Goal: Information Seeking & Learning: Learn about a topic

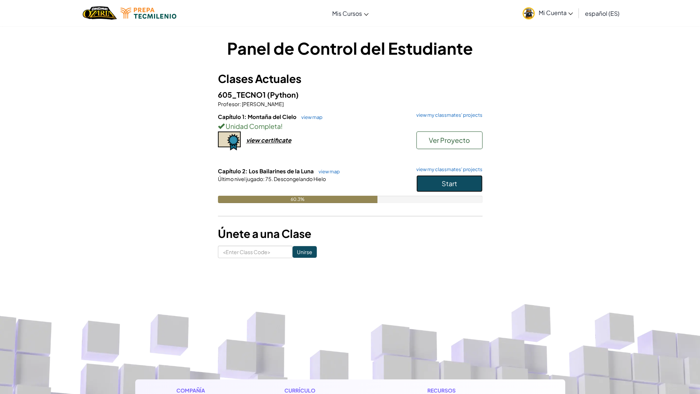
click at [453, 181] on span "Start" at bounding box center [449, 183] width 15 height 8
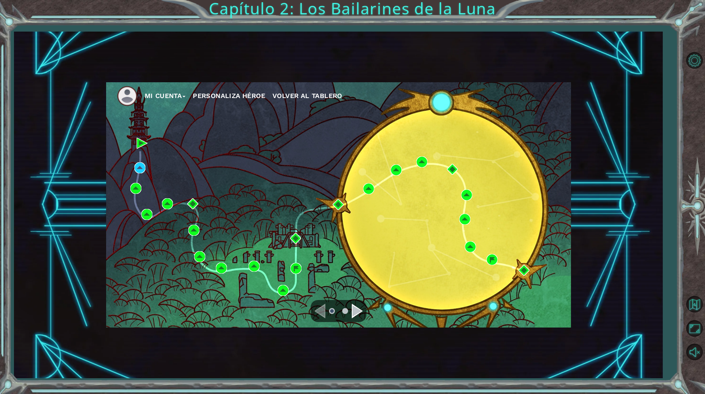
click at [353, 314] on div "Navigate to the next page" at bounding box center [357, 311] width 11 height 15
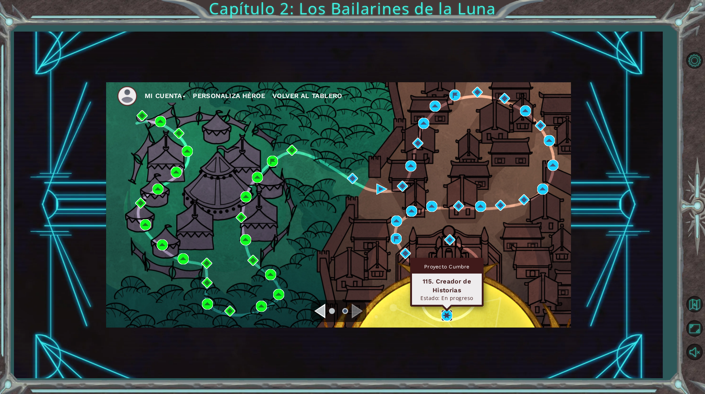
click at [450, 315] on img at bounding box center [447, 315] width 11 height 11
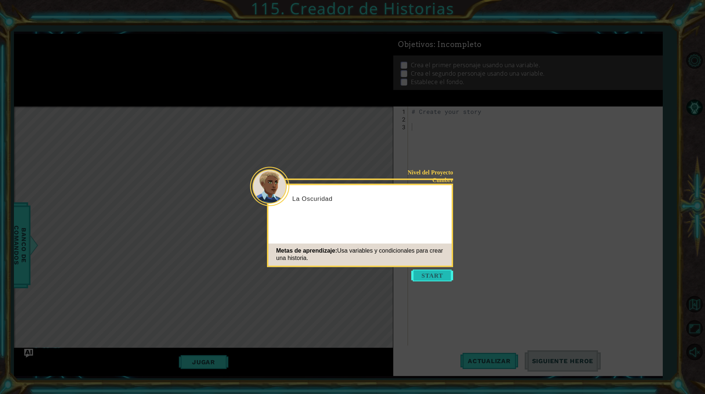
click at [439, 276] on button "Start" at bounding box center [432, 276] width 42 height 12
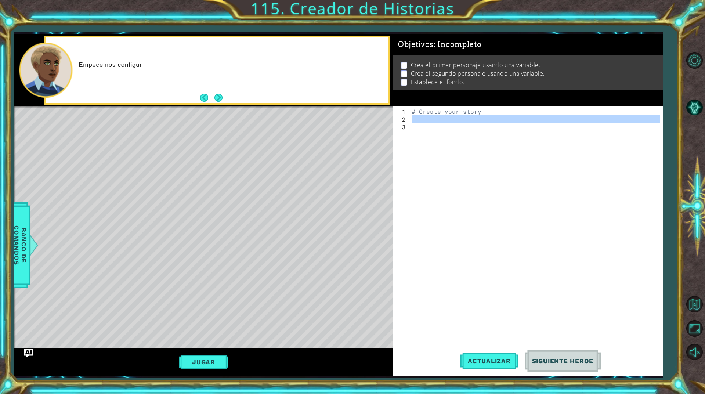
drag, startPoint x: 485, startPoint y: 136, endPoint x: 414, endPoint y: 97, distance: 80.9
click at [414, 97] on div "Objetivos : Incompleto Crea el primer personaje usando una variable. Crea el se…" at bounding box center [528, 205] width 270 height 342
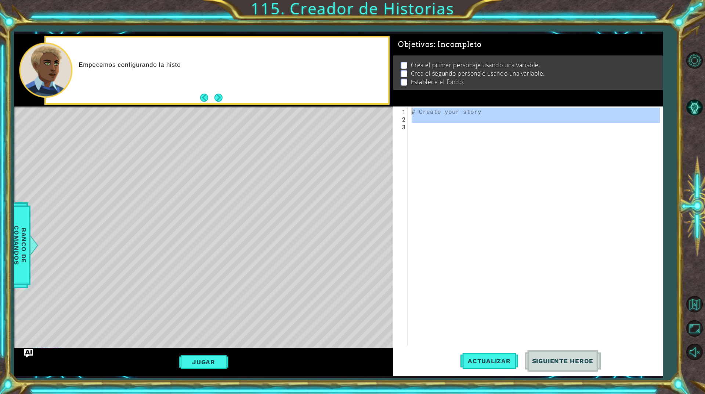
paste textarea "character2.say("What up, nigga")"
type textarea "character2.say("What up, nigga")"
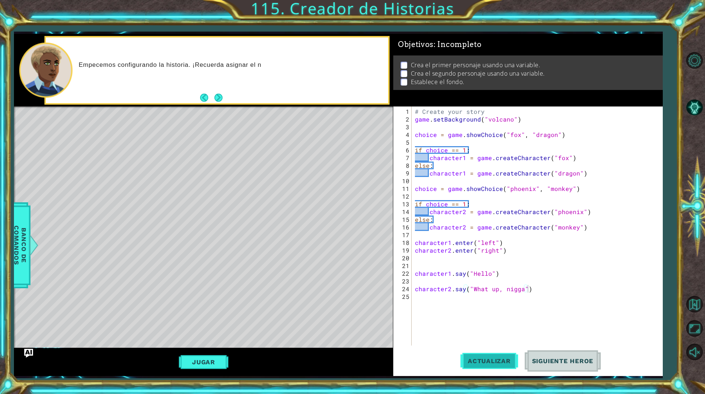
click at [508, 359] on span "Actualizar" at bounding box center [490, 360] width 58 height 7
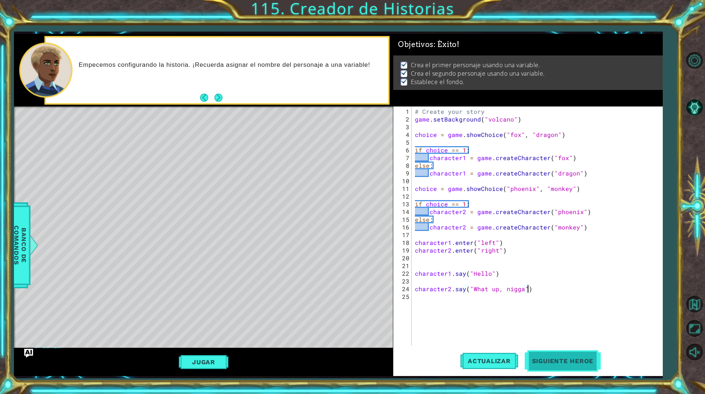
click at [567, 372] on button "Siguiente Heroe" at bounding box center [563, 363] width 76 height 27
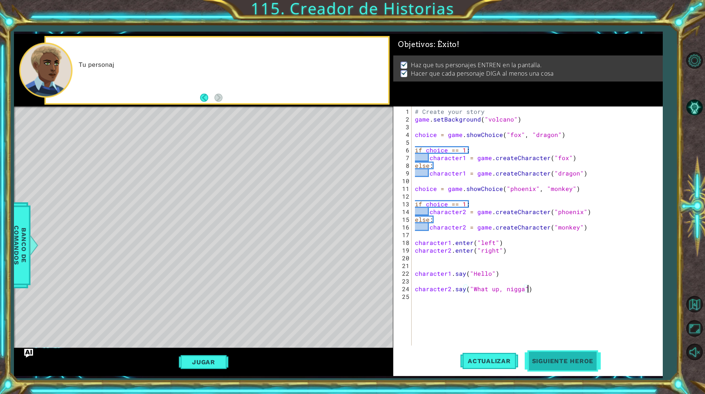
click at [567, 372] on button "Siguiente Heroe" at bounding box center [563, 361] width 76 height 27
click at [594, 343] on div "# Create your story game . setBackground ( "volcano" ) choice = game . showChoi…" at bounding box center [539, 235] width 251 height 255
click at [586, 359] on span "Siguiente Heroe" at bounding box center [563, 362] width 76 height 7
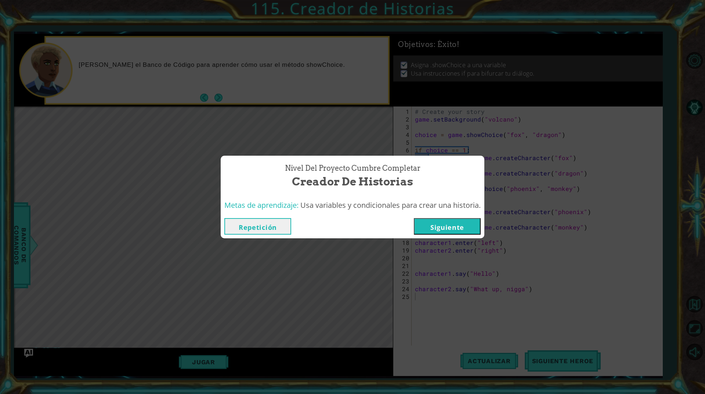
click at [458, 226] on button "Siguiente" at bounding box center [447, 226] width 67 height 17
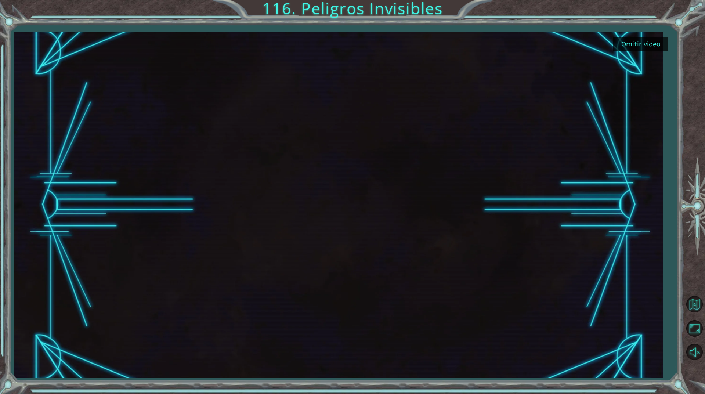
click at [647, 48] on button "Omitir video" at bounding box center [640, 44] width 55 height 14
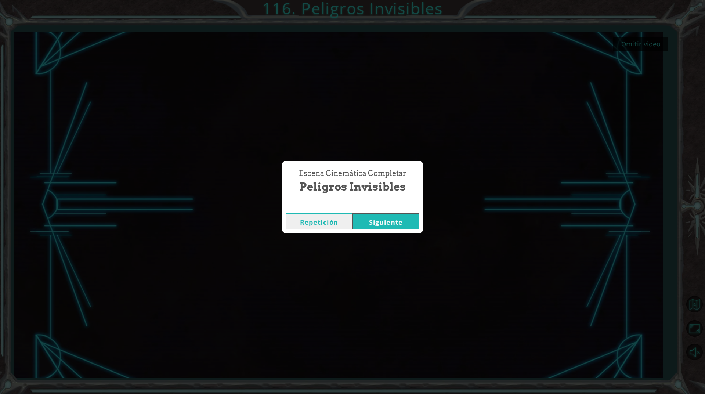
click at [409, 216] on button "Siguiente" at bounding box center [386, 221] width 67 height 17
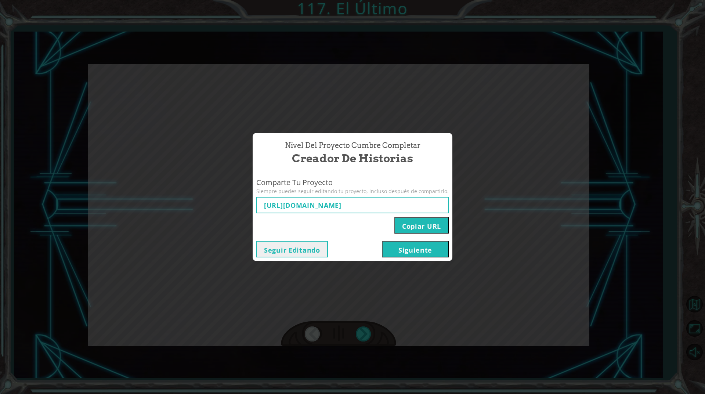
type input "[URL][DOMAIN_NAME]"
click at [428, 247] on button "Siguiente" at bounding box center [415, 249] width 67 height 17
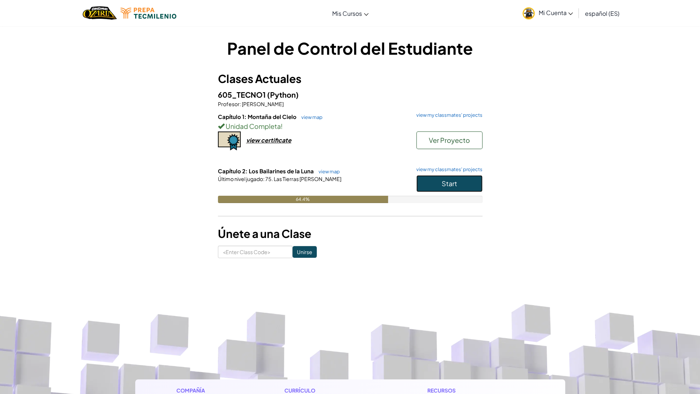
click at [436, 184] on button "Start" at bounding box center [449, 183] width 66 height 17
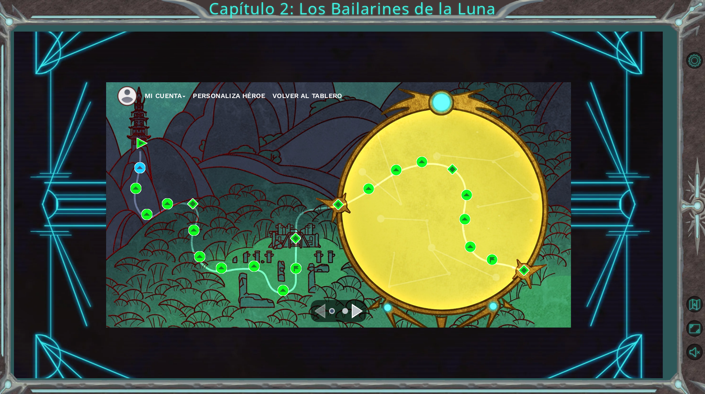
click at [352, 320] on div at bounding box center [339, 311] width 56 height 22
click at [357, 305] on div "Navigate to the next page" at bounding box center [357, 311] width 11 height 15
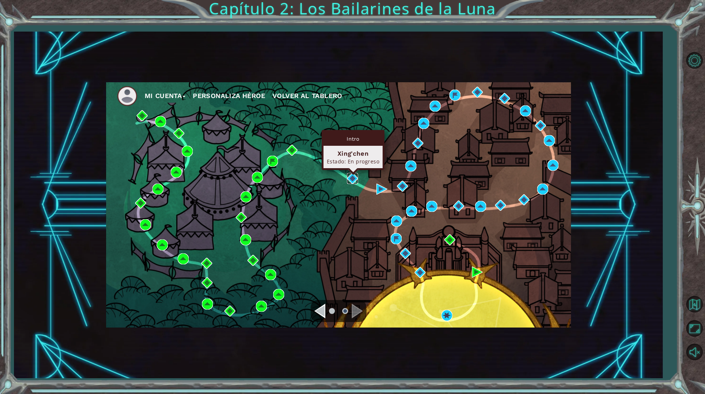
click at [348, 176] on img at bounding box center [352, 178] width 11 height 11
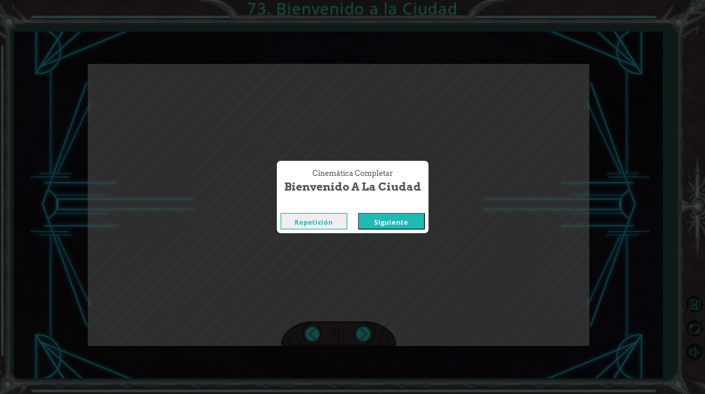
click at [414, 218] on button "Siguiente" at bounding box center [391, 221] width 67 height 17
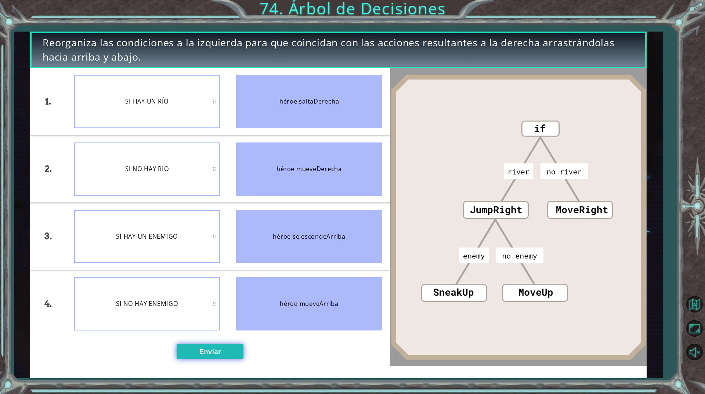
click at [210, 348] on button "Enviar" at bounding box center [210, 351] width 67 height 15
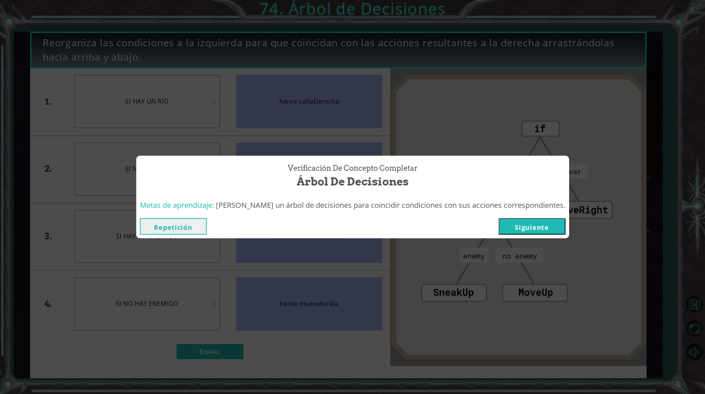
click at [499, 221] on button "Siguiente" at bounding box center [532, 226] width 67 height 17
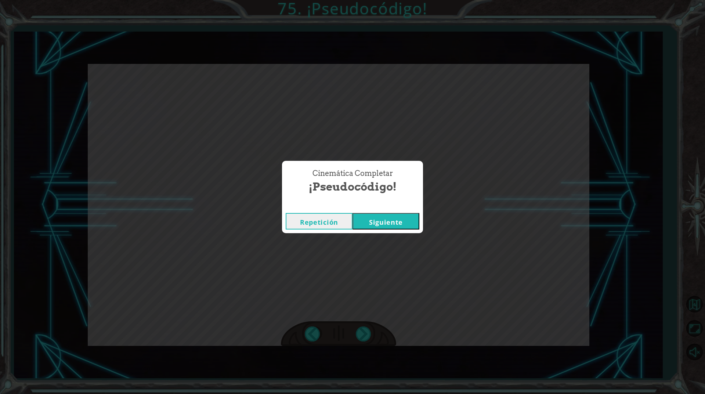
click at [360, 224] on button "Siguiente" at bounding box center [386, 221] width 67 height 17
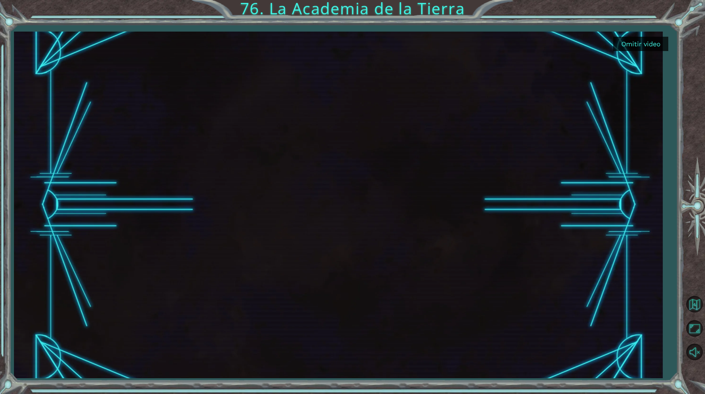
click at [656, 46] on button "Omitir video" at bounding box center [640, 44] width 55 height 14
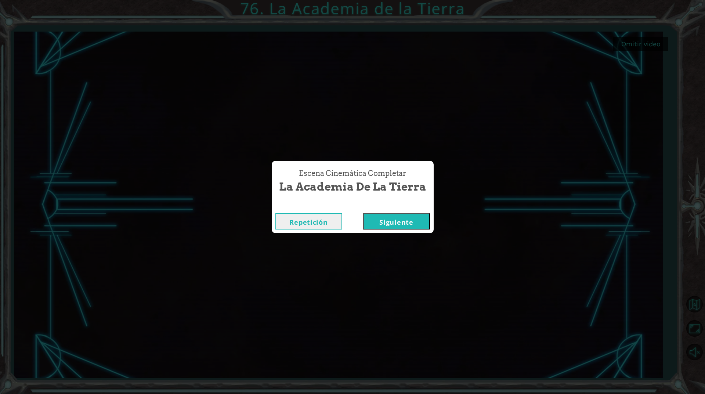
click at [415, 227] on button "Siguiente" at bounding box center [396, 221] width 67 height 17
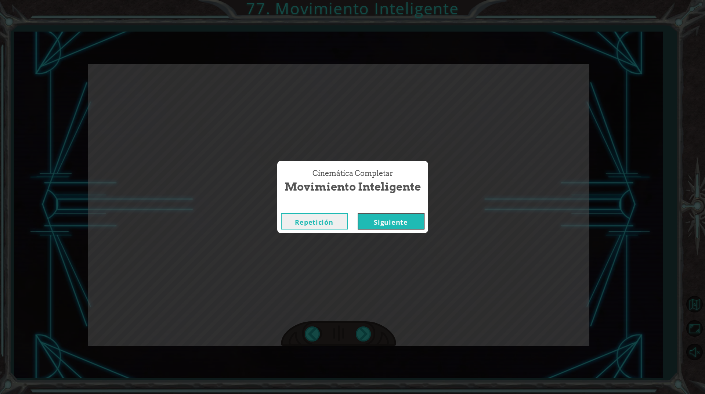
click at [415, 227] on button "Siguiente" at bounding box center [391, 221] width 67 height 17
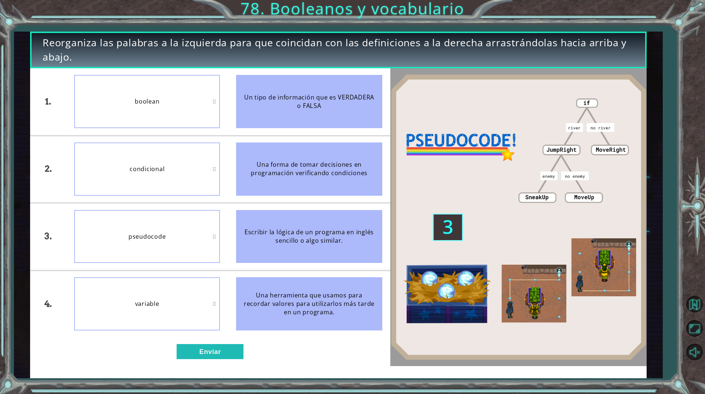
click at [181, 361] on div "1. 2. 3. 4. boolean condicional pseudocode variable Un tipo de información que …" at bounding box center [210, 217] width 360 height 298
click at [200, 349] on button "Enviar" at bounding box center [210, 351] width 67 height 15
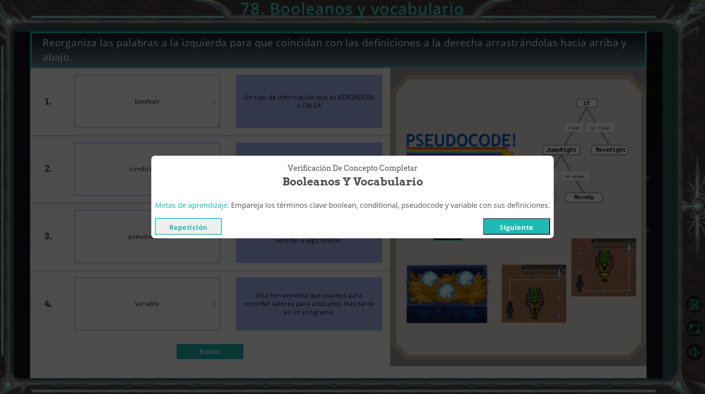
click at [528, 224] on button "Siguiente" at bounding box center [516, 226] width 67 height 17
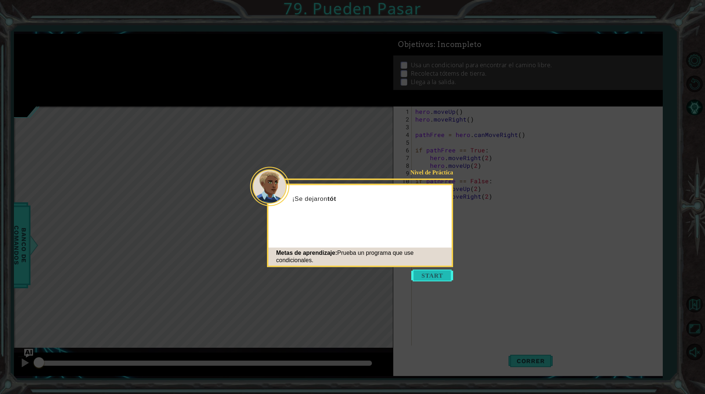
click at [433, 275] on button "Start" at bounding box center [432, 276] width 42 height 12
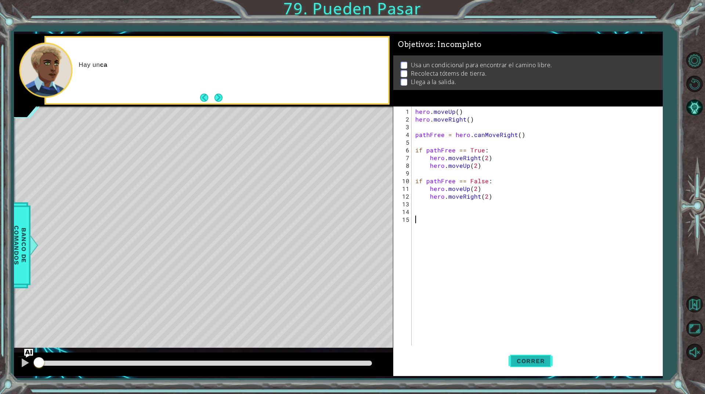
click at [548, 357] on span "Correr" at bounding box center [531, 360] width 43 height 7
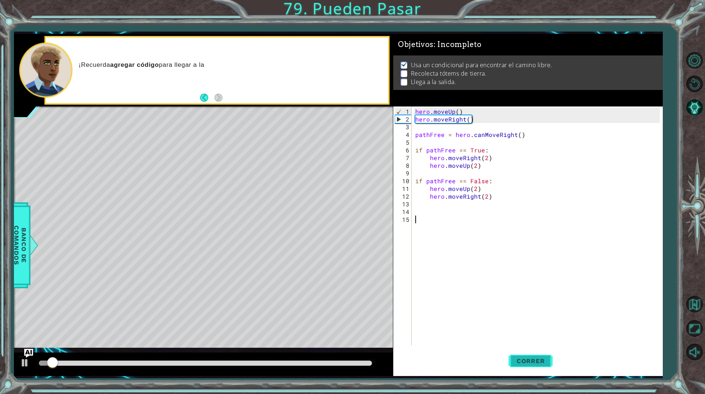
click at [521, 356] on button "Correr" at bounding box center [531, 361] width 44 height 27
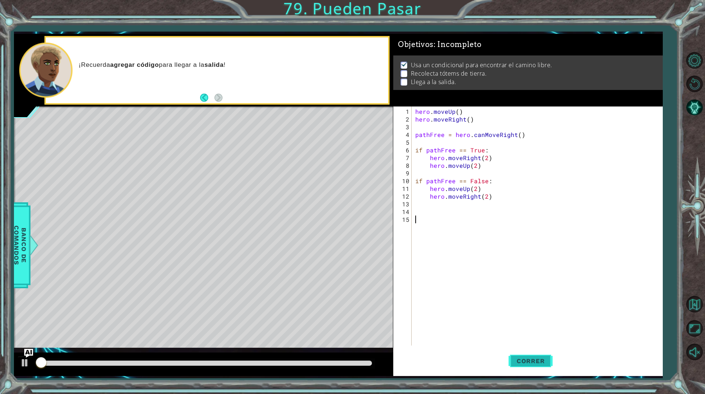
click at [521, 356] on button "Correr" at bounding box center [531, 361] width 44 height 27
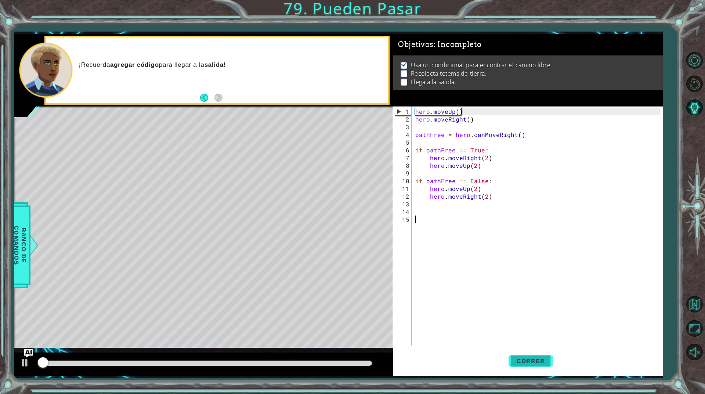
click at [521, 356] on button "Correr" at bounding box center [531, 361] width 44 height 27
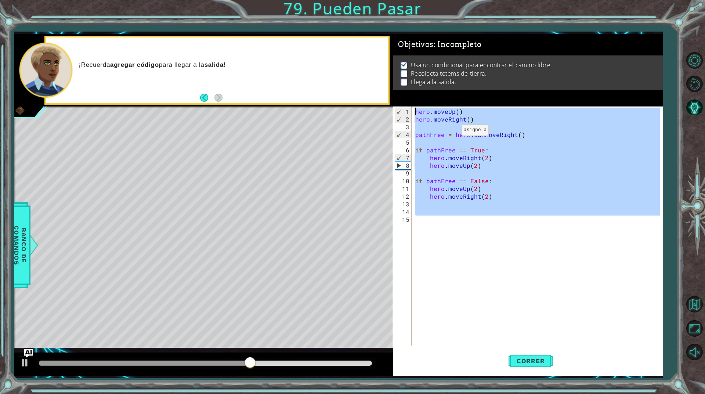
drag, startPoint x: 483, startPoint y: 217, endPoint x: 393, endPoint y: 15, distance: 220.9
click at [393, 15] on div "1 ההההההההההההההההההההההההההההההההההההההההההההההההההההההההההההההההההההההההההההה…" at bounding box center [352, 197] width 705 height 394
type textarea "hero.moveUp() hero.moveRight()"
paste textarea "Code Area"
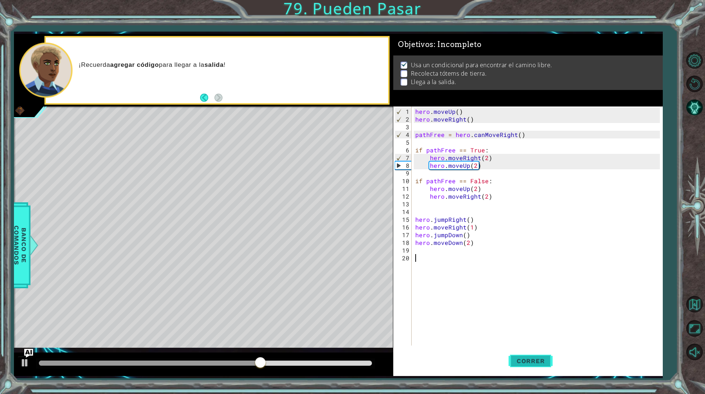
click at [532, 356] on button "Correr" at bounding box center [531, 361] width 44 height 27
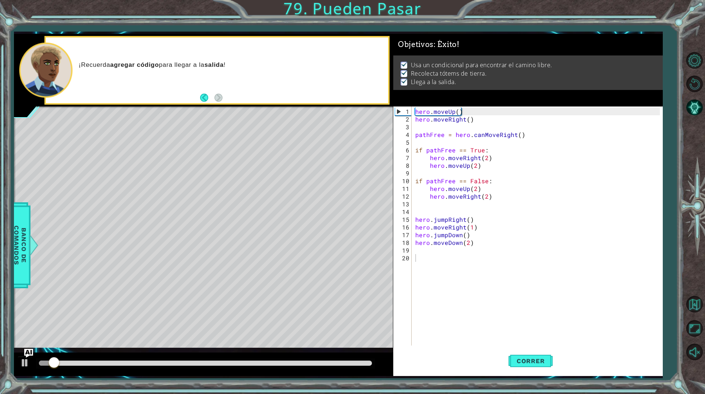
drag, startPoint x: 316, startPoint y: 367, endPoint x: 358, endPoint y: 368, distance: 41.9
click at [358, 368] on div at bounding box center [205, 364] width 339 height 10
drag, startPoint x: 341, startPoint y: 360, endPoint x: 460, endPoint y: 361, distance: 118.7
click at [460, 361] on div "1 ההההההההההההההההההההההההההההההההההההההההההההההההההההההההההההההההההההההההההההה…" at bounding box center [338, 205] width 649 height 342
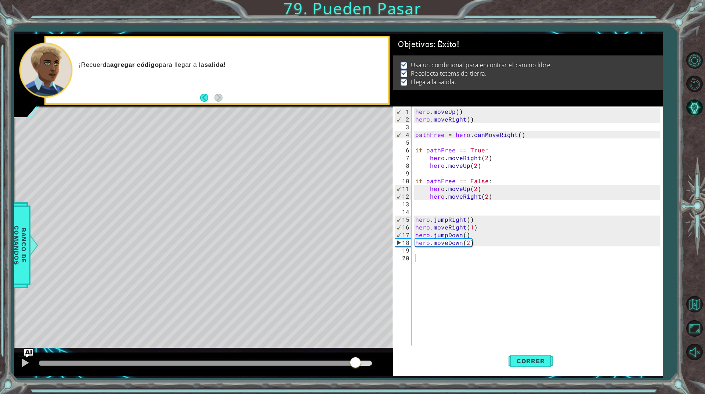
click at [421, 363] on body "1 ההההההההההההההההההההההההההההההההההההההההההההההההההההההההההההההההההההההההההההה…" at bounding box center [352, 197] width 705 height 394
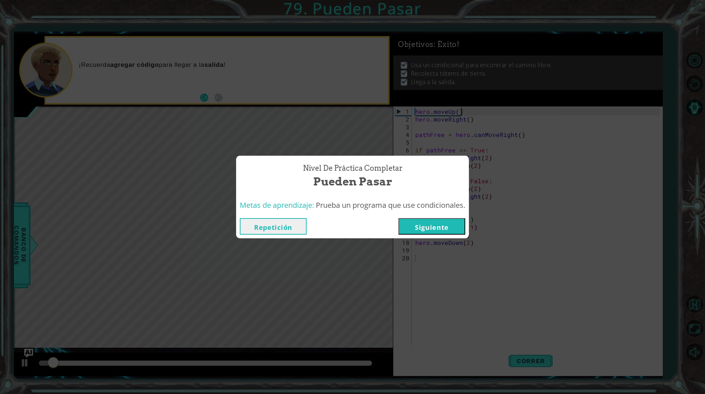
click at [429, 235] on button "Siguiente" at bounding box center [432, 226] width 67 height 17
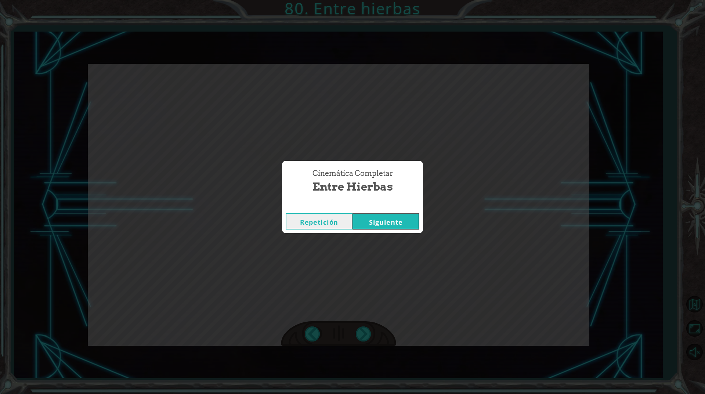
click at [353, 213] on button "Siguiente" at bounding box center [386, 221] width 67 height 17
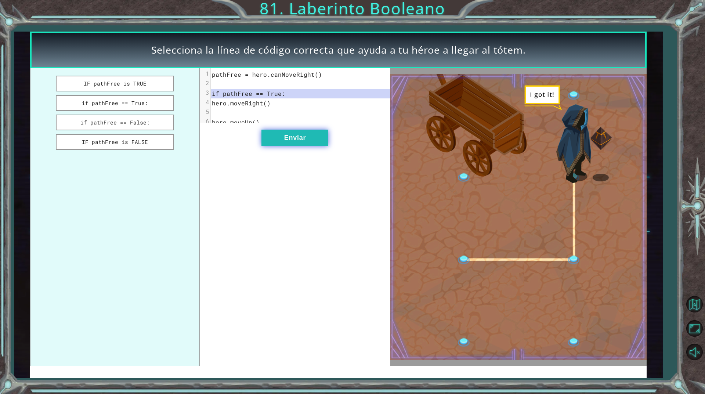
click at [296, 139] on button "Enviar" at bounding box center [295, 138] width 67 height 17
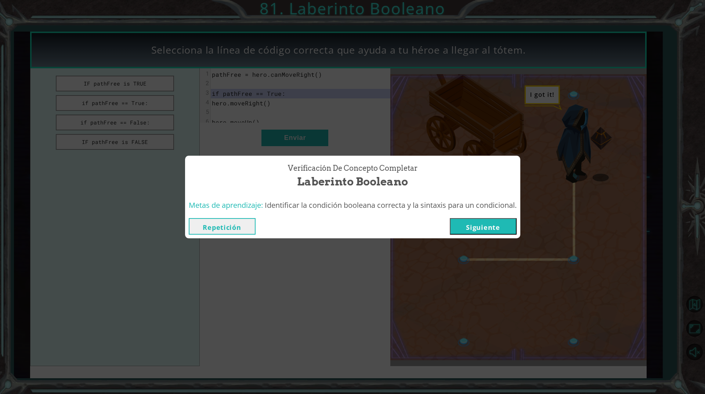
click at [513, 229] on button "Siguiente" at bounding box center [483, 226] width 67 height 17
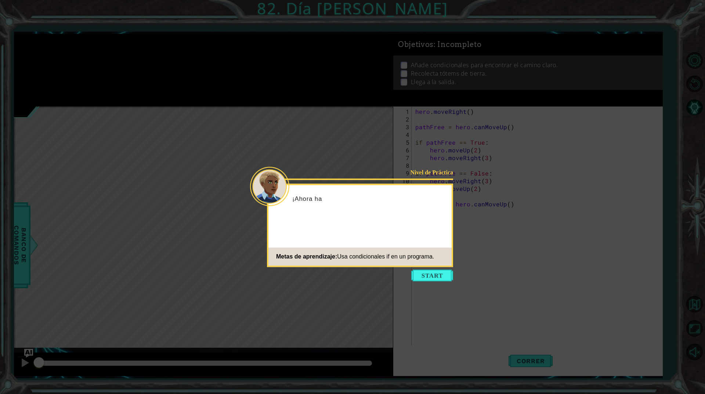
click at [435, 269] on icon at bounding box center [352, 197] width 705 height 394
click at [431, 270] on button "Start" at bounding box center [432, 276] width 42 height 12
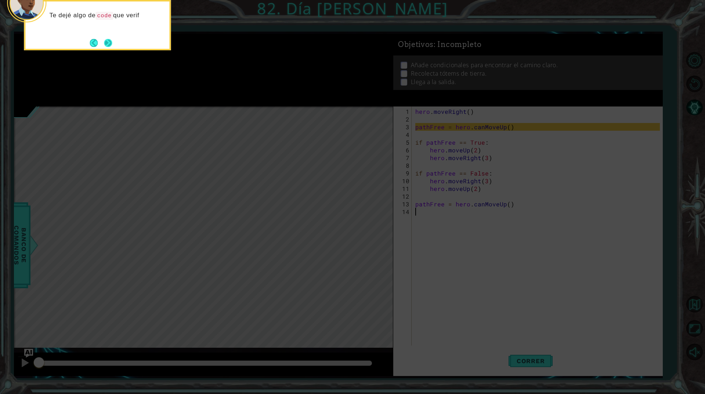
click at [112, 38] on button "Next" at bounding box center [108, 43] width 10 height 10
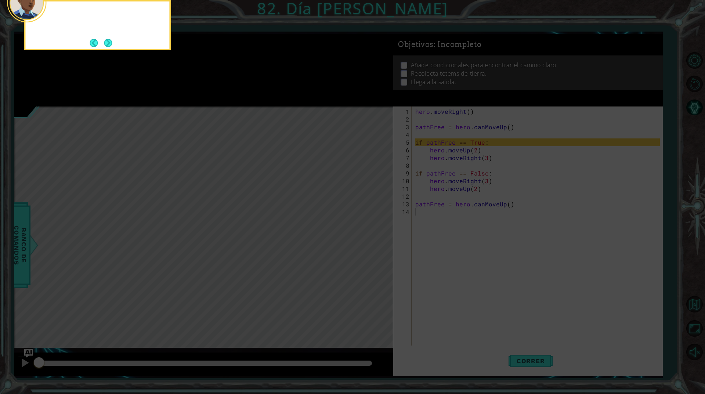
click at [112, 39] on button "Next" at bounding box center [108, 43] width 8 height 8
click at [112, 41] on button "Next" at bounding box center [108, 42] width 10 height 10
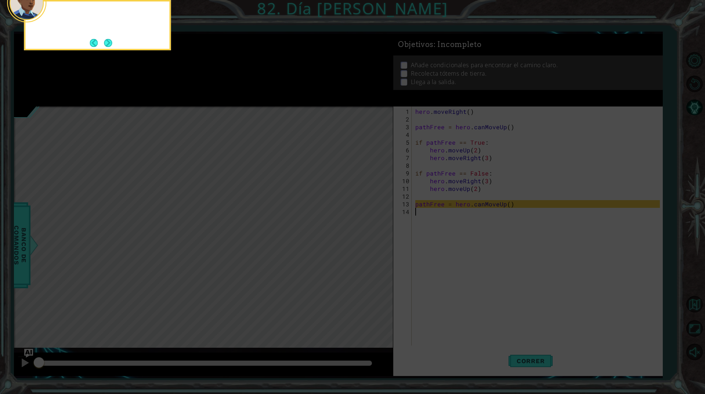
click at [112, 41] on button "Next" at bounding box center [108, 43] width 10 height 10
click at [112, 41] on button "Next" at bounding box center [108, 43] width 9 height 9
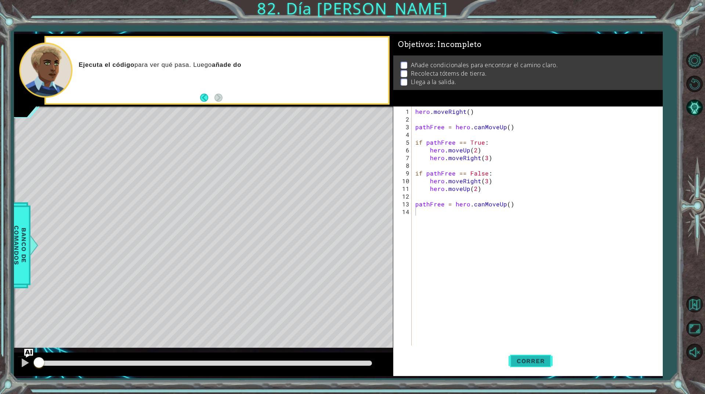
click at [550, 359] on span "Correr" at bounding box center [531, 360] width 43 height 7
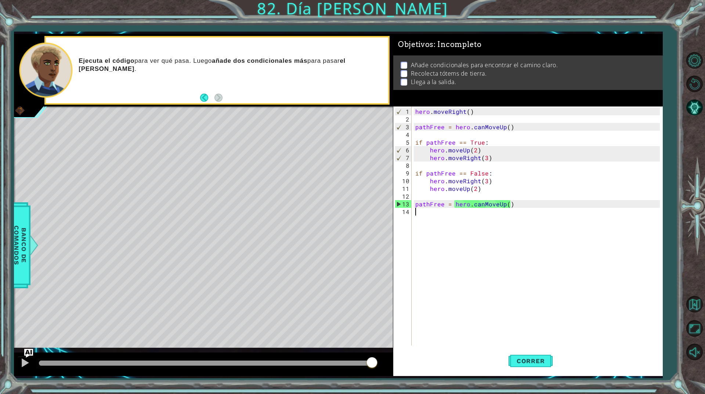
drag, startPoint x: 228, startPoint y: 362, endPoint x: 397, endPoint y: 368, distance: 168.4
click at [397, 368] on div "1 ההההההההההההההההההההההההההההההההההההההההההההההההההההההההההההההההההההההההההההה…" at bounding box center [338, 205] width 649 height 342
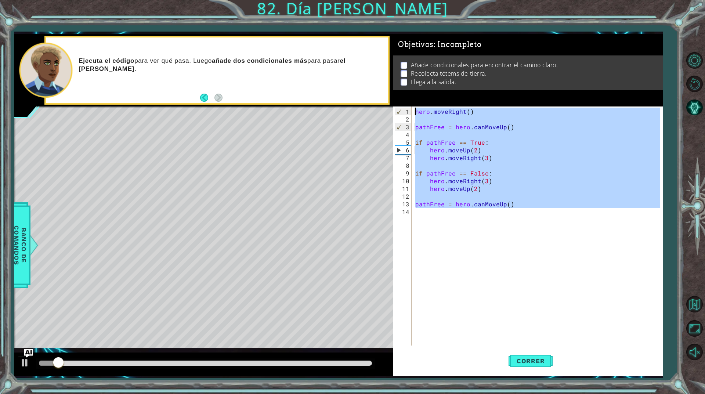
drag, startPoint x: 499, startPoint y: 223, endPoint x: 320, endPoint y: 96, distance: 219.6
click at [320, 96] on div "1 ההההההההההההההההההההההההההההההההההההההההההההההההההההההההההההההההההההההההההההה…" at bounding box center [338, 205] width 649 height 342
type textarea "hero.moveRight()"
paste textarea "Code Area"
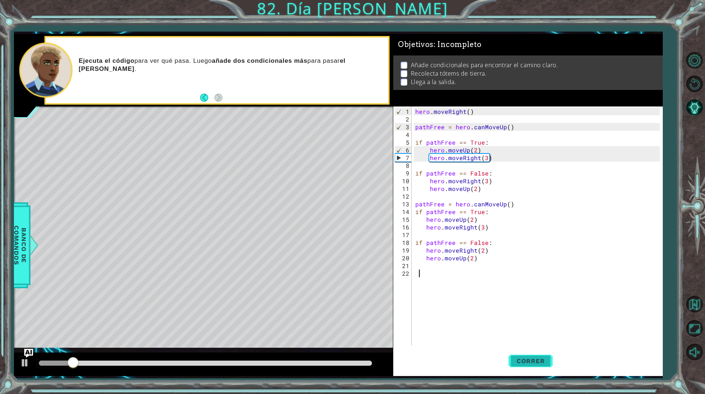
click at [547, 358] on span "Correr" at bounding box center [531, 360] width 43 height 7
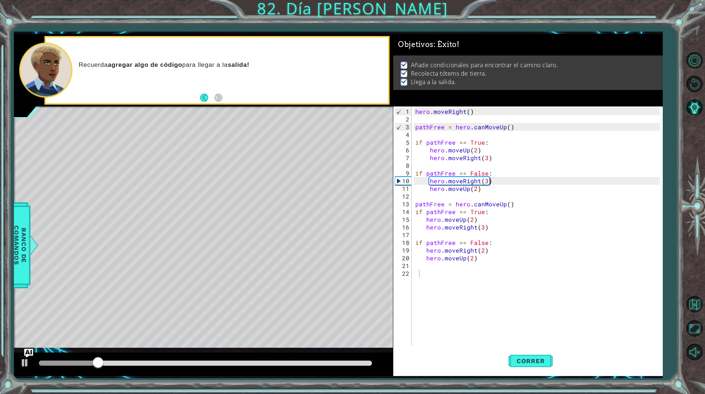
drag, startPoint x: 294, startPoint y: 356, endPoint x: 385, endPoint y: 361, distance: 90.9
click at [385, 361] on div at bounding box center [203, 365] width 379 height 24
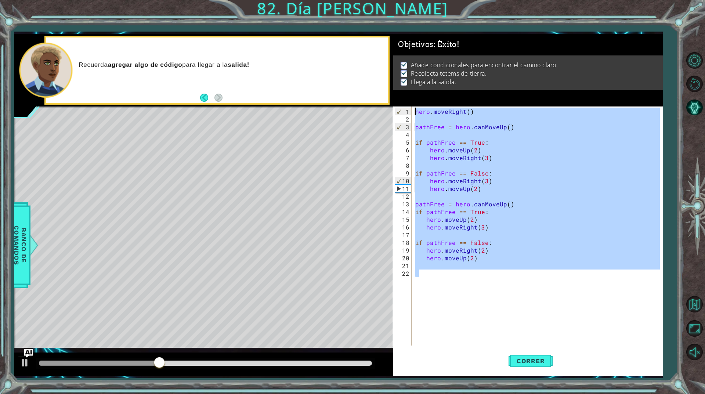
drag, startPoint x: 515, startPoint y: 293, endPoint x: 342, endPoint y: 60, distance: 290.4
click at [342, 60] on div "1 ההההההההההההההההההההההההההההההההההההההההההההההההההההההההההההההההההההההההההההה…" at bounding box center [338, 205] width 649 height 342
type textarea "hero.moveRight()"
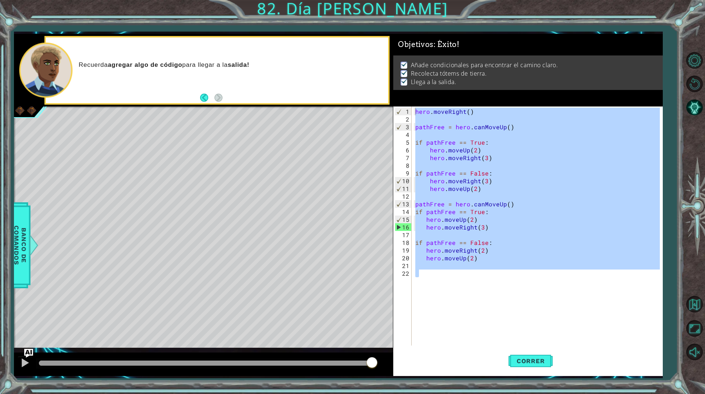
drag, startPoint x: 330, startPoint y: 364, endPoint x: 440, endPoint y: 332, distance: 114.4
click at [440, 359] on body "1 ההההההההההההההההההההההההההההההההההההההההההההההההההההההההההההההההההההההההההההה…" at bounding box center [352, 197] width 705 height 394
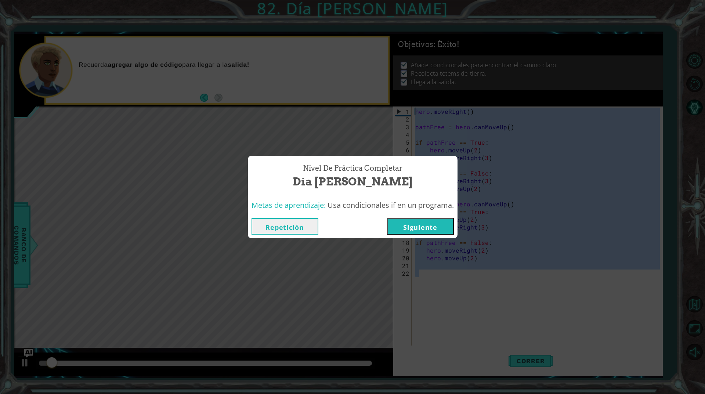
click at [439, 231] on button "Siguiente" at bounding box center [420, 226] width 67 height 17
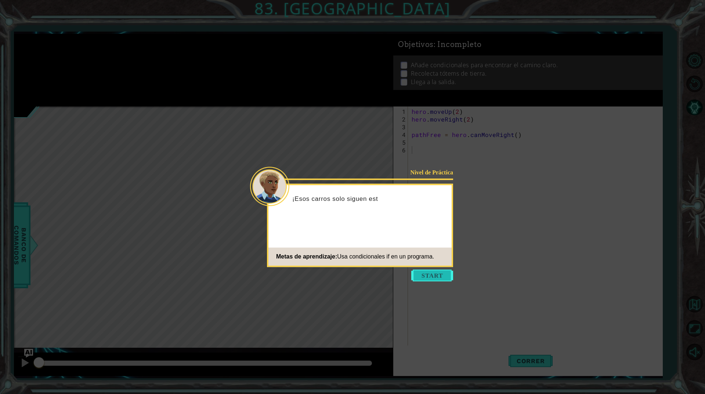
click at [431, 276] on button "Start" at bounding box center [432, 276] width 42 height 12
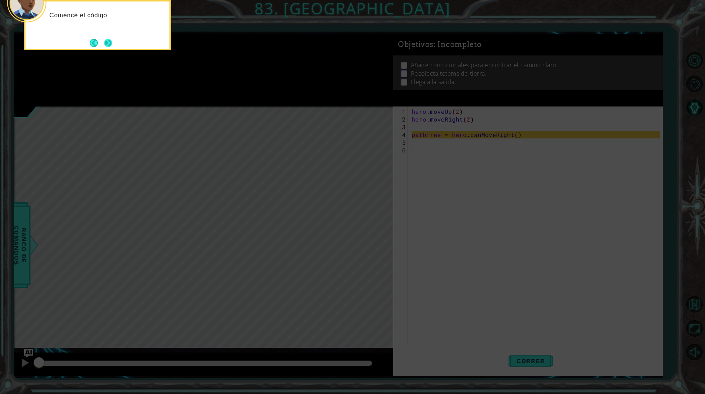
click at [113, 44] on button "Next" at bounding box center [108, 42] width 9 height 9
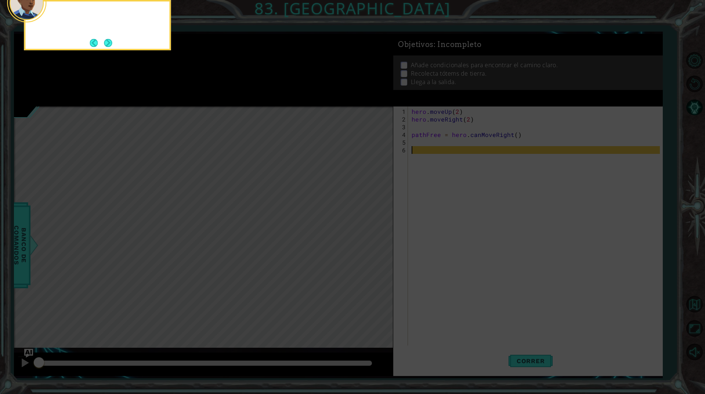
click at [114, 44] on div at bounding box center [97, 25] width 147 height 50
click at [111, 44] on button "Next" at bounding box center [108, 43] width 12 height 12
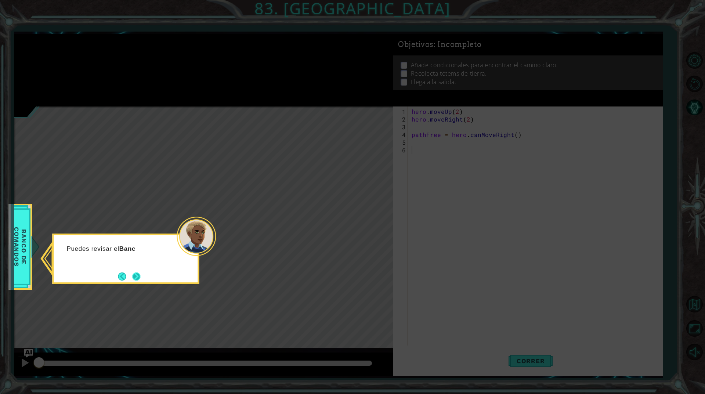
click at [132, 273] on button "Next" at bounding box center [136, 276] width 13 height 13
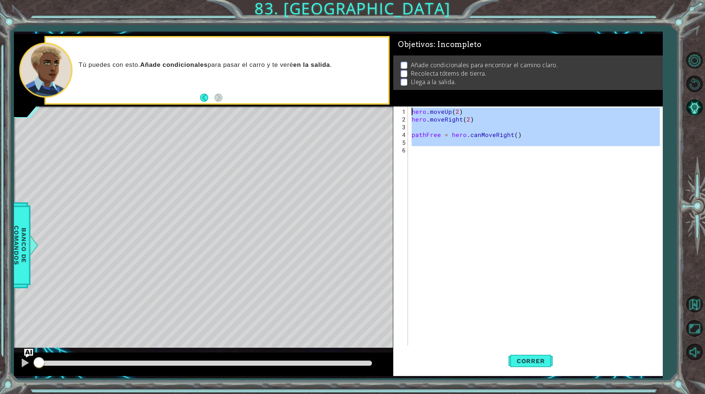
drag, startPoint x: 531, startPoint y: 240, endPoint x: 364, endPoint y: 105, distance: 213.9
click at [364, 105] on div "1 ההההההההההההההההההההההההההההההההההההההההההההההההההההההההההההההההההההההההההההה…" at bounding box center [338, 205] width 649 height 342
type textarea "hero.moveUp(2) hero.moveRight(2)"
paste textarea "Code Area"
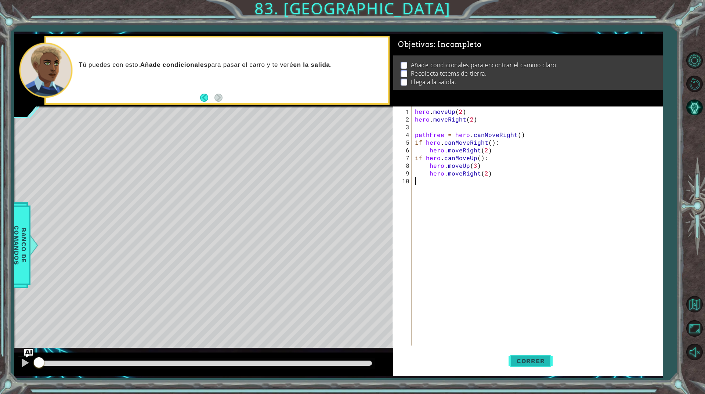
click at [524, 371] on button "Correr" at bounding box center [531, 361] width 44 height 27
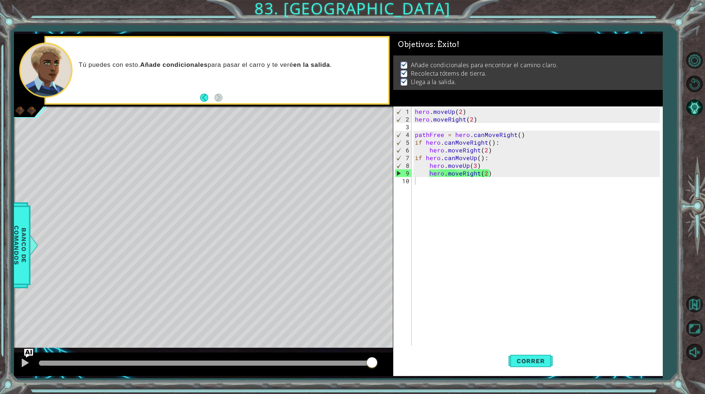
drag, startPoint x: 305, startPoint y: 365, endPoint x: 430, endPoint y: 367, distance: 124.9
click at [429, 367] on body "1 ההההההההההההההההההההההההההההההההההההההההההההההההההההההההההההההההההההההההההההה…" at bounding box center [352, 197] width 705 height 394
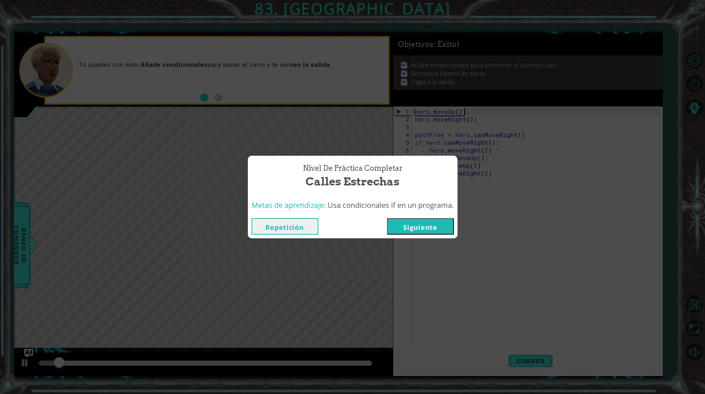
click at [401, 220] on button "Siguiente" at bounding box center [420, 226] width 67 height 17
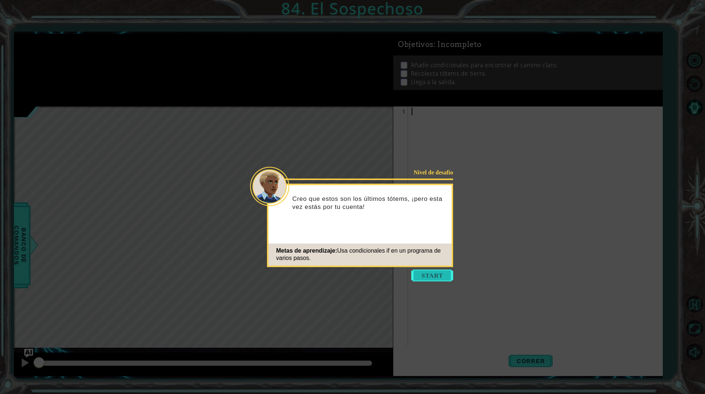
click at [437, 277] on button "Start" at bounding box center [432, 276] width 42 height 12
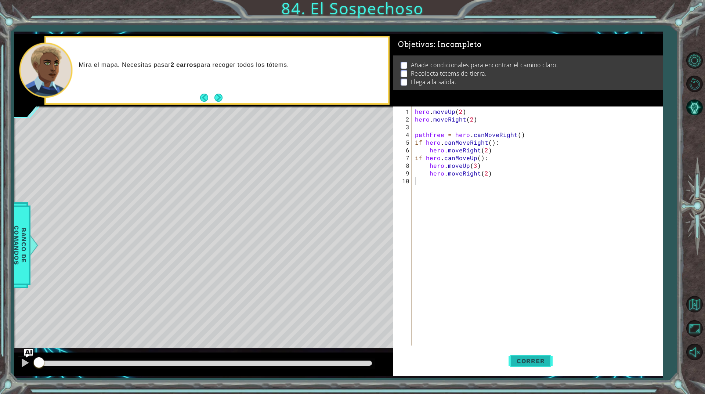
click at [511, 366] on button "Correr" at bounding box center [531, 361] width 44 height 27
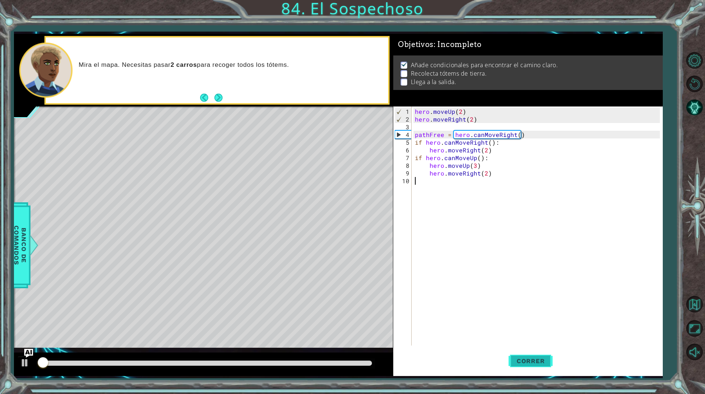
click at [511, 366] on button "Correr" at bounding box center [531, 361] width 44 height 27
click at [514, 366] on button "Correr" at bounding box center [531, 361] width 44 height 27
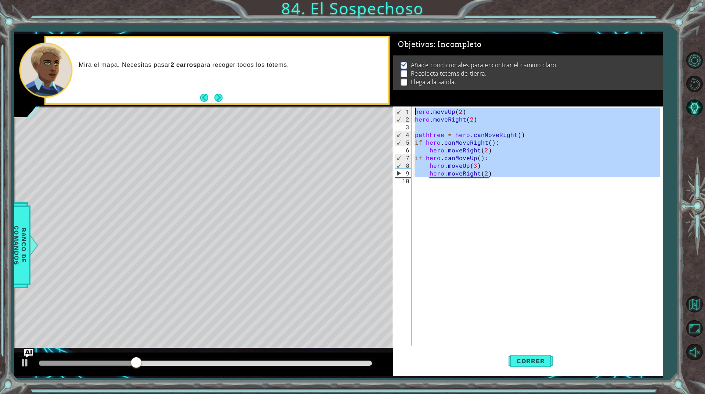
drag, startPoint x: 472, startPoint y: 237, endPoint x: 405, endPoint y: 94, distance: 157.6
click at [405, 94] on div "Objetivos : Incompleto Añade condicionales para encontrar el camino claro. Reco…" at bounding box center [528, 205] width 270 height 342
type textarea "hero.moveUp(2) hero.moveRight(2)"
paste textarea "Code Area"
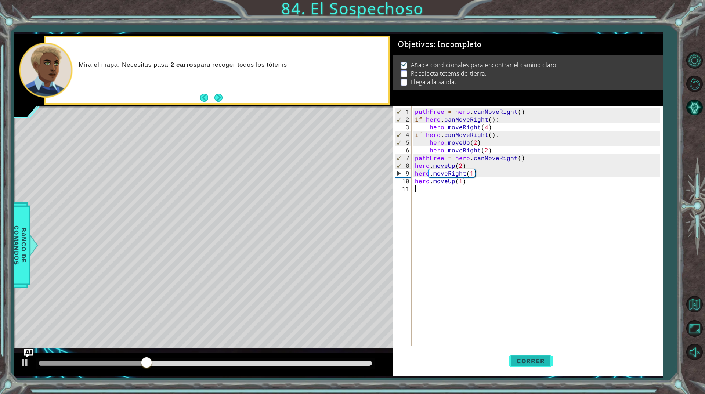
click at [522, 360] on span "Correr" at bounding box center [531, 360] width 43 height 7
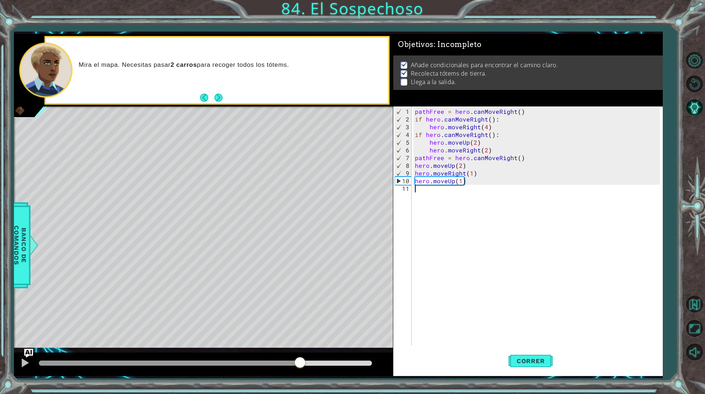
drag, startPoint x: 283, startPoint y: 363, endPoint x: 300, endPoint y: 364, distance: 17.3
click at [300, 364] on div at bounding box center [205, 363] width 333 height 5
click at [527, 363] on span "Correr" at bounding box center [531, 360] width 43 height 7
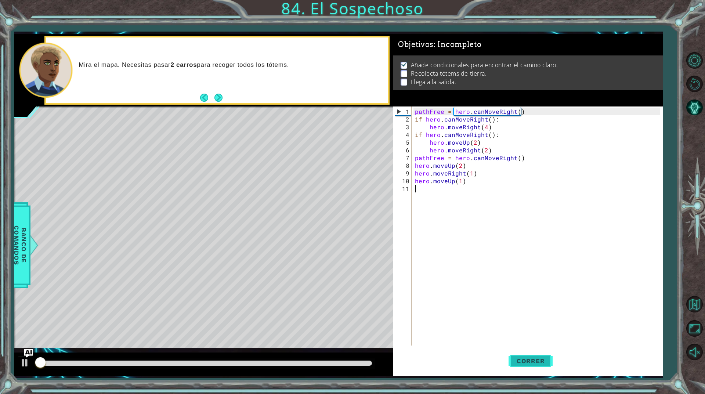
click at [527, 363] on span "Correr" at bounding box center [531, 360] width 43 height 7
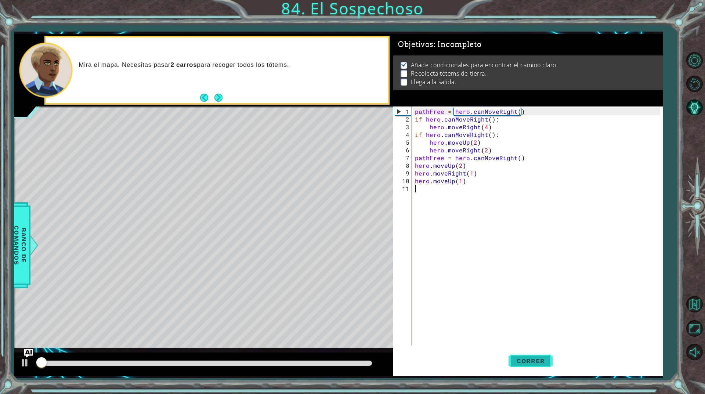
click at [527, 363] on span "Correr" at bounding box center [531, 360] width 43 height 7
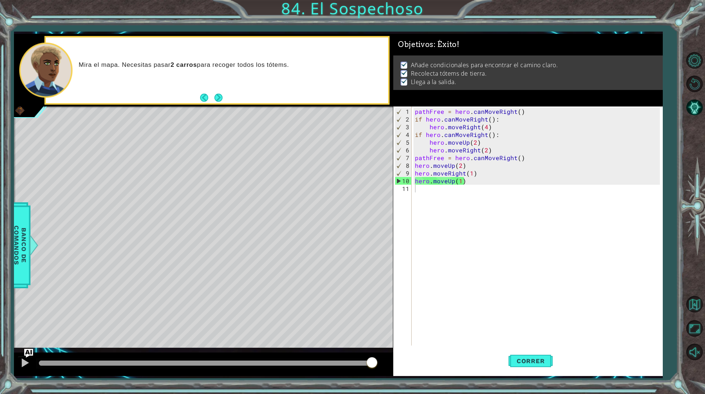
drag, startPoint x: 233, startPoint y: 362, endPoint x: 438, endPoint y: 318, distance: 209.0
click at [425, 330] on div "1 ההההההההההההההההההההההההההההההההההההההההההההההההההההההההההההההההההההההההההההה…" at bounding box center [338, 205] width 649 height 342
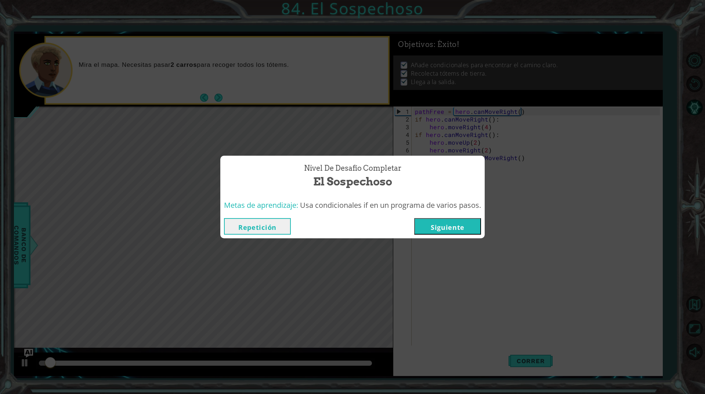
click at [472, 229] on button "Siguiente" at bounding box center [447, 226] width 67 height 17
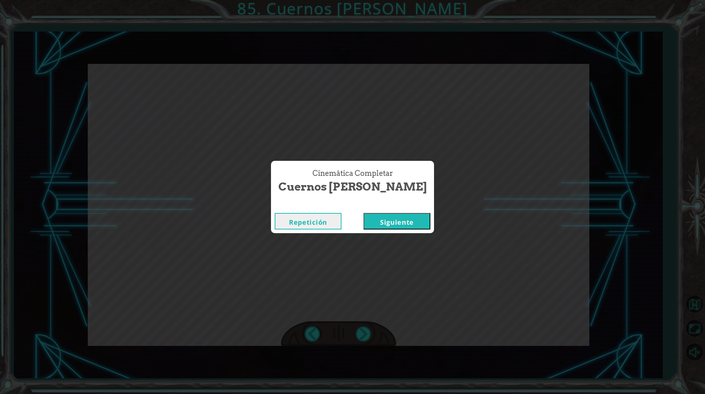
click at [401, 222] on button "Siguiente" at bounding box center [397, 221] width 67 height 17
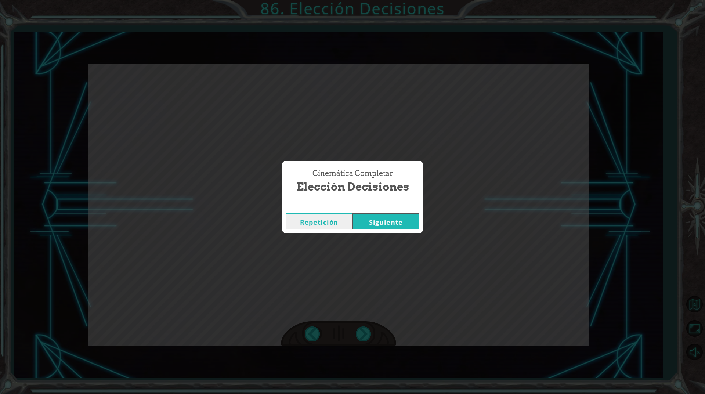
click at [370, 219] on button "Siguiente" at bounding box center [386, 221] width 67 height 17
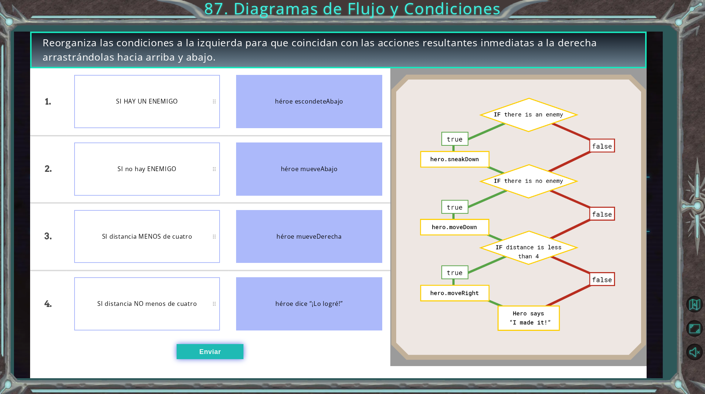
click at [200, 350] on button "Enviar" at bounding box center [210, 351] width 67 height 15
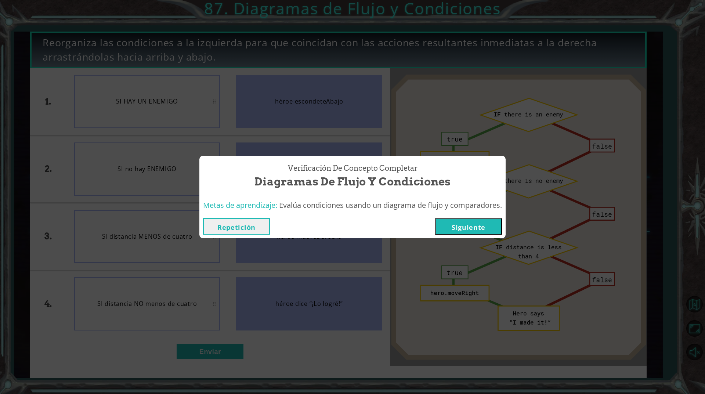
click at [482, 228] on button "Siguiente" at bounding box center [468, 226] width 67 height 17
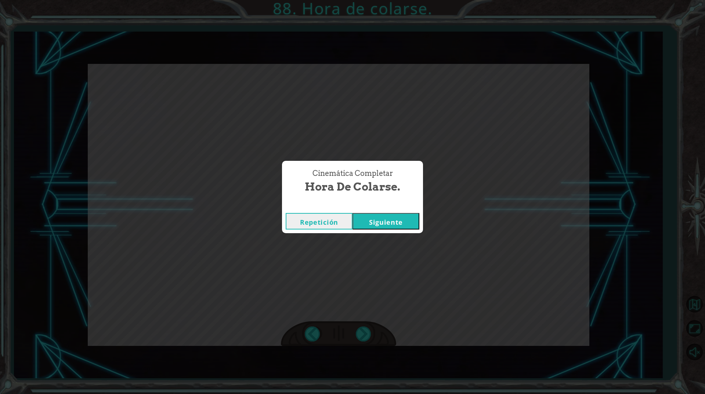
click at [391, 228] on button "Siguiente" at bounding box center [386, 221] width 67 height 17
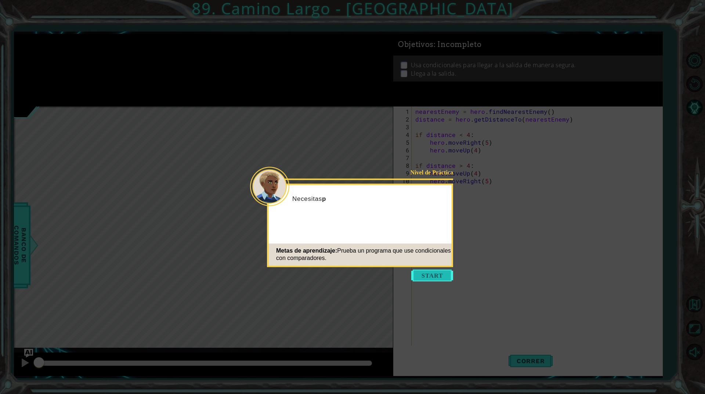
click at [448, 279] on button "Start" at bounding box center [432, 276] width 42 height 12
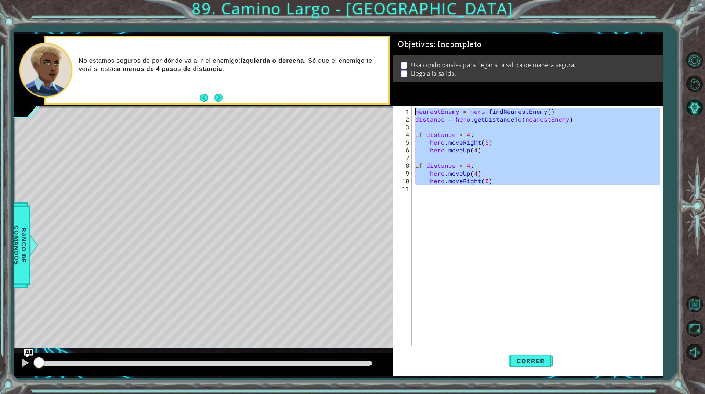
drag, startPoint x: 451, startPoint y: 170, endPoint x: 373, endPoint y: 52, distance: 141.7
click at [373, 52] on div "1 ההההההההההההההההההההההההההההההההההההההההההההההההההההההההההההההההההההההההההההה…" at bounding box center [338, 205] width 649 height 342
type textarea "nearestEnemy = hero.findNearestEnemy() distance = hero.getDistanceTo(nearestEne…"
paste textarea "Code Area"
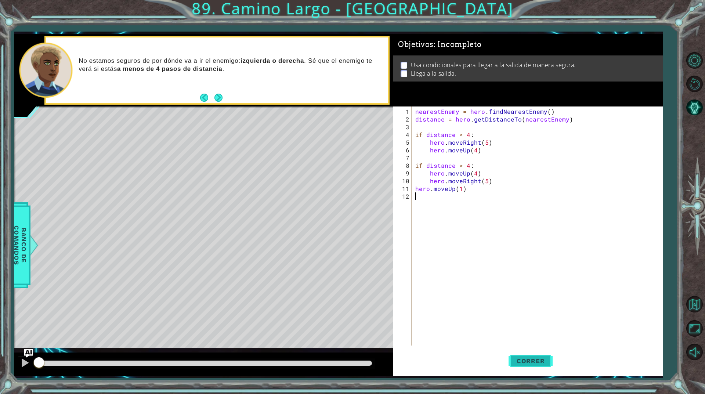
click at [541, 350] on button "Correr" at bounding box center [531, 361] width 44 height 27
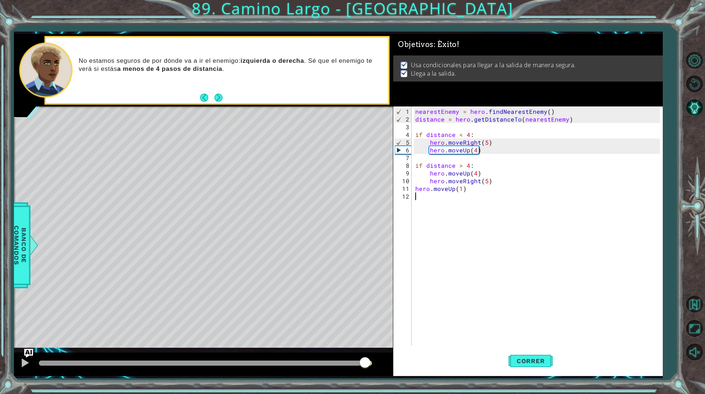
drag, startPoint x: 222, startPoint y: 364, endPoint x: 369, endPoint y: 349, distance: 148.1
click at [369, 349] on div "methods hero use(thing) moveUp(steps) moveDown(steps) moveLeft(steps) moveRight…" at bounding box center [338, 205] width 649 height 342
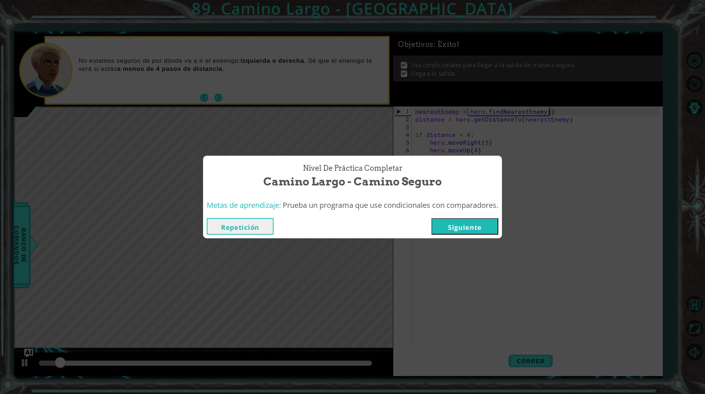
click at [472, 233] on button "Siguiente" at bounding box center [465, 226] width 67 height 17
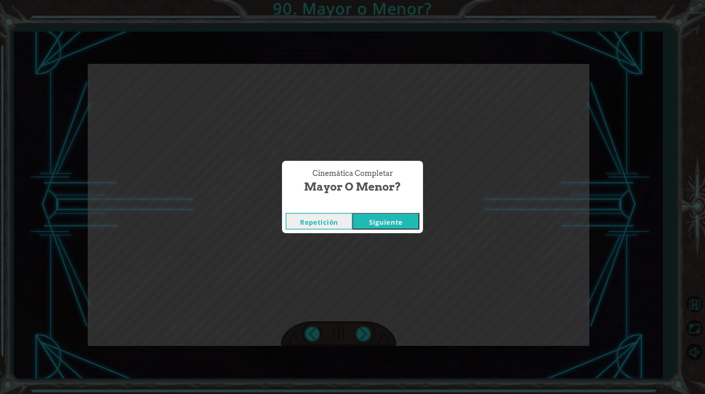
click at [405, 209] on div "Repetición [GEOGRAPHIC_DATA]" at bounding box center [352, 221] width 141 height 24
click at [399, 222] on button "Siguiente" at bounding box center [386, 221] width 67 height 17
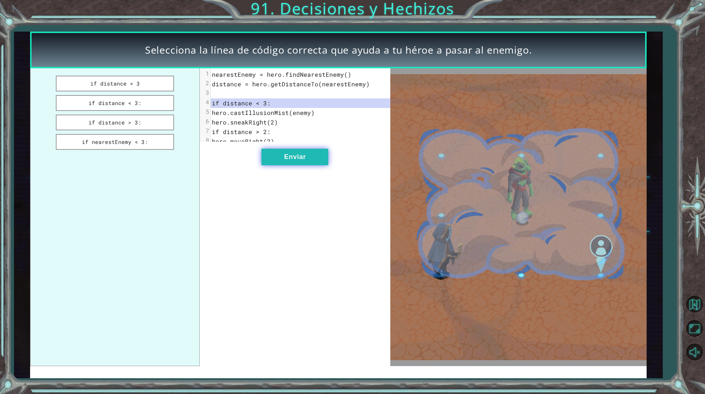
click at [308, 155] on button "Enviar" at bounding box center [295, 157] width 67 height 17
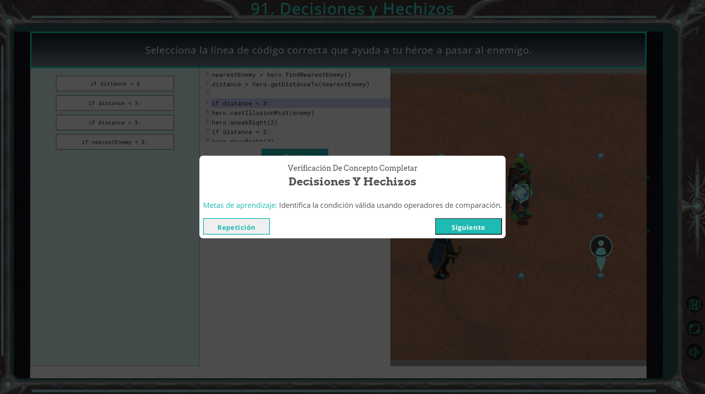
click at [472, 227] on button "Siguiente" at bounding box center [468, 226] width 67 height 17
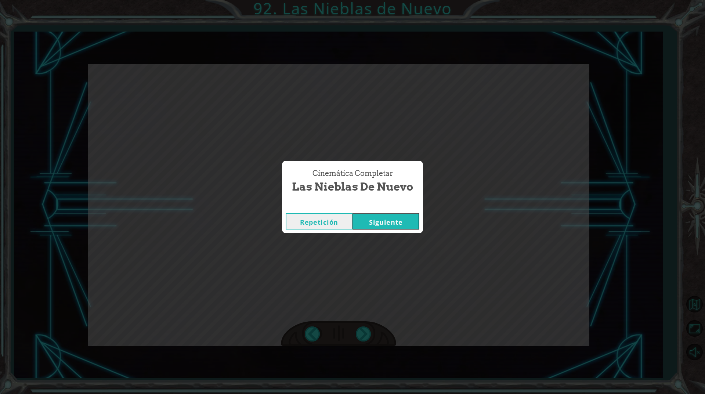
click button "Siguiente" at bounding box center [386, 221] width 67 height 17
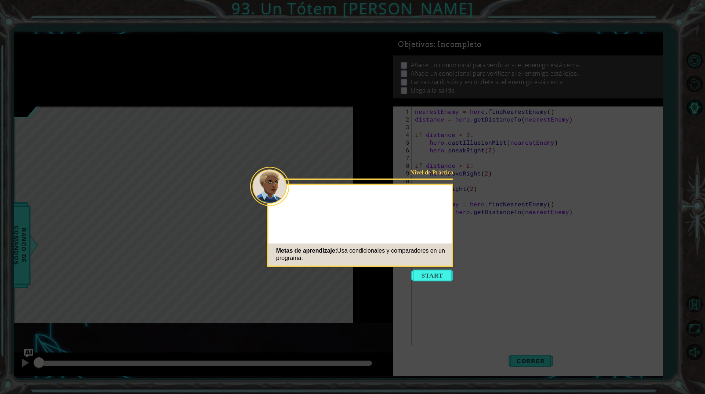
click at [442, 265] on div "Metas de aprendizaje: Usa condicionales y comparadores en un programa." at bounding box center [360, 255] width 183 height 22
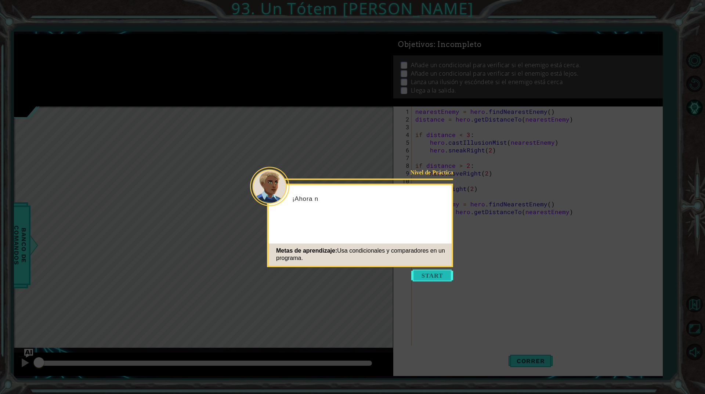
click at [439, 270] on button "Start" at bounding box center [432, 276] width 42 height 12
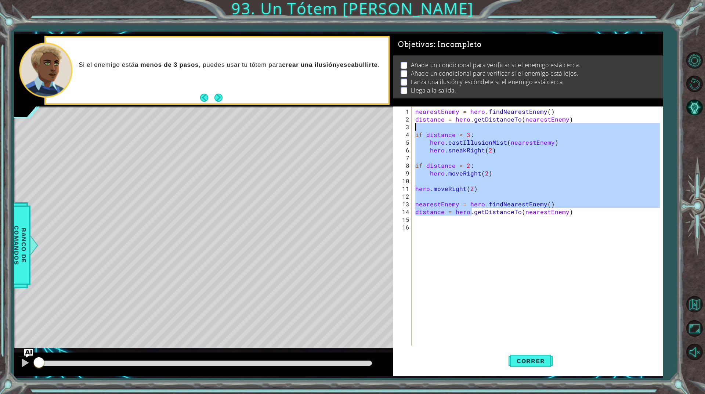
click at [369, 127] on div "1 ההההההההההההההההההההההההההההההההההההההההההההההההההההההההההההההההההההההההההההה…" at bounding box center [338, 205] width 649 height 342
click at [528, 189] on div "nearestEnemy = hero . findNearestEnemy ( ) distance = hero . getDistanceTo ( ne…" at bounding box center [537, 226] width 246 height 239
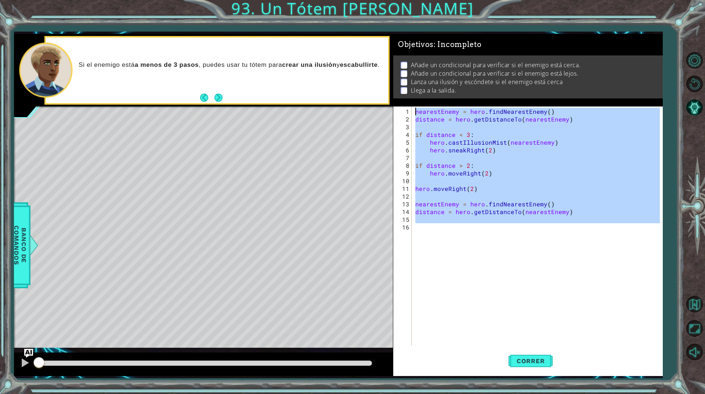
drag, startPoint x: 571, startPoint y: 228, endPoint x: 303, endPoint y: 50, distance: 321.4
click at [303, 50] on div "1 ההההההההההההההההההההההההההההההההההההההההההההההההההההההההההההההההההההההההההההה…" at bounding box center [338, 205] width 649 height 342
paste textarea "hero.moveRight(2"
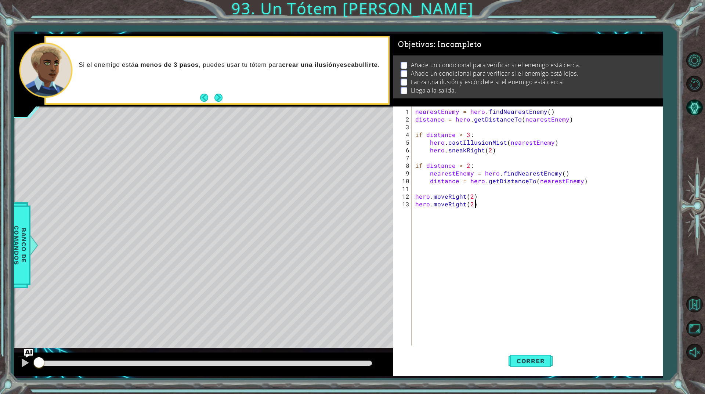
type textarea "hero.moveRight(2)"
click at [528, 364] on span "Correr" at bounding box center [531, 360] width 43 height 7
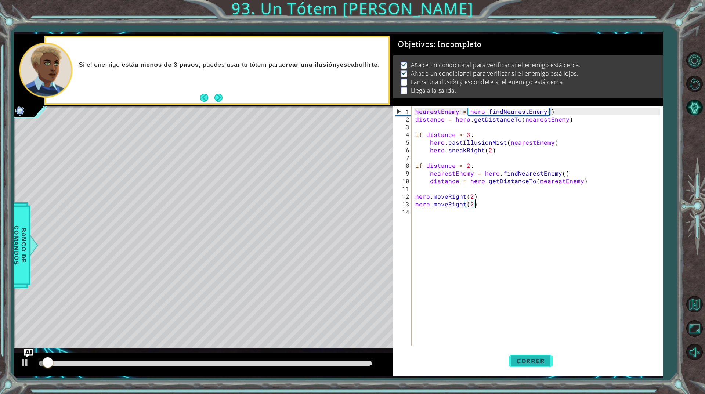
click at [532, 360] on span "Correr" at bounding box center [531, 360] width 43 height 7
click at [192, 358] on div at bounding box center [203, 365] width 379 height 24
drag, startPoint x: 195, startPoint y: 367, endPoint x: 287, endPoint y: 369, distance: 91.5
click at [287, 369] on div at bounding box center [203, 365] width 379 height 24
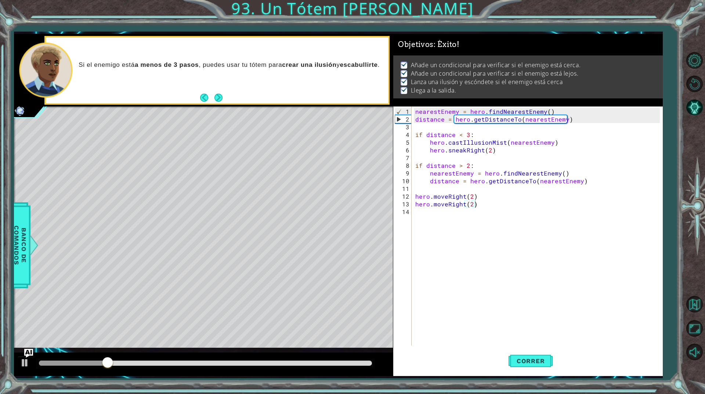
drag, startPoint x: 300, startPoint y: 360, endPoint x: 331, endPoint y: 361, distance: 31.2
click at [438, 357] on div "1 ההההההההההההההההההההההההההההההההההההההההההההההההההההההההההההההההההההההההההההה…" at bounding box center [338, 205] width 649 height 342
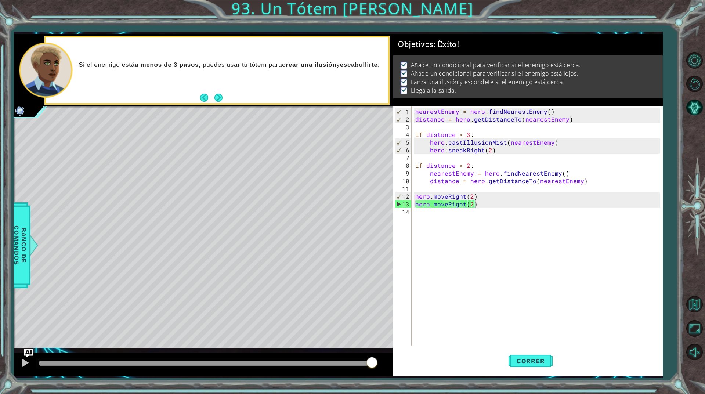
drag, startPoint x: 329, startPoint y: 361, endPoint x: 414, endPoint y: 319, distance: 95.1
click at [414, 353] on body "1 ההההההההההההההההההההההההההההההההההההההההההההההההההההההההההההההההההההההההההההה…" at bounding box center [352, 197] width 705 height 394
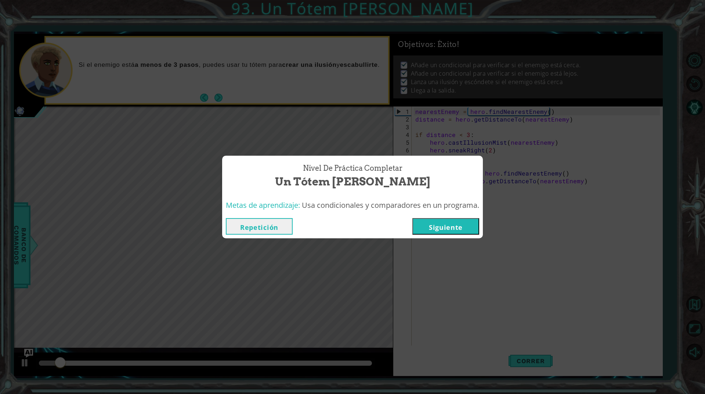
click at [442, 223] on button "Siguiente" at bounding box center [446, 226] width 67 height 17
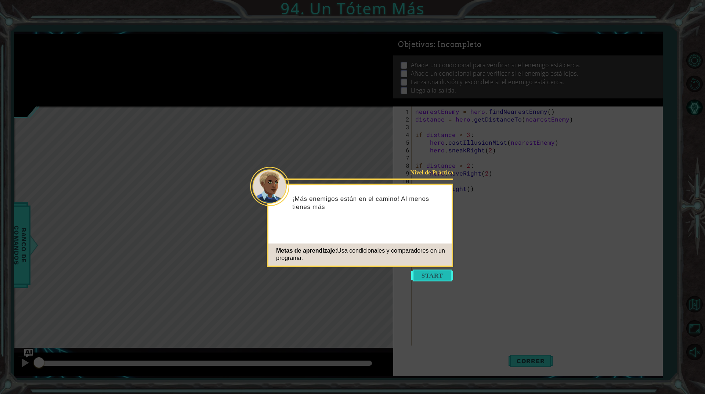
click at [442, 272] on button "Start" at bounding box center [432, 276] width 42 height 12
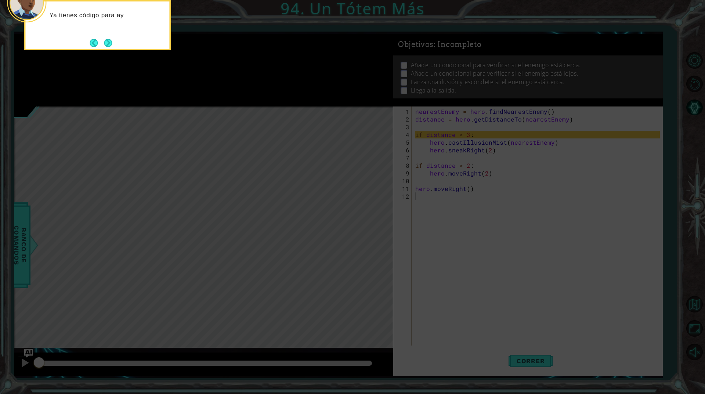
click at [106, 35] on div "Ya tienes código para ay" at bounding box center [97, 25] width 147 height 50
click at [108, 46] on button "Next" at bounding box center [108, 43] width 14 height 14
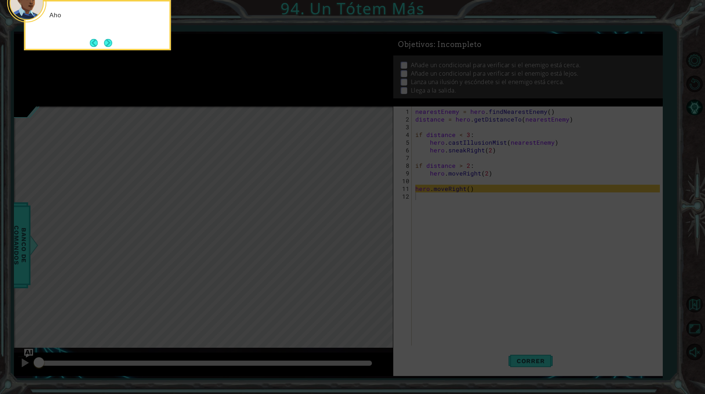
click at [108, 46] on button "Next" at bounding box center [108, 43] width 12 height 12
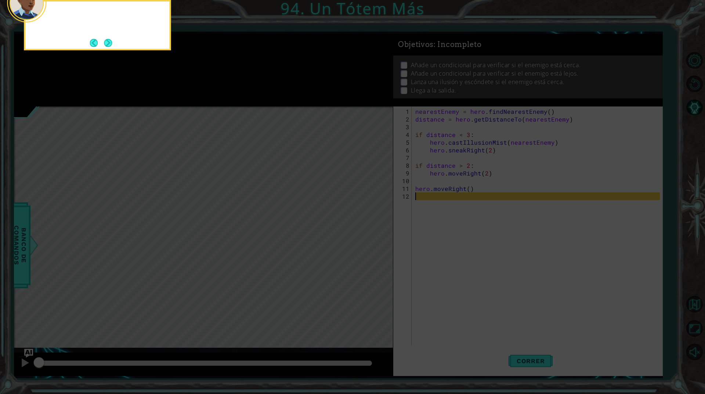
click at [108, 46] on button "Next" at bounding box center [108, 42] width 9 height 9
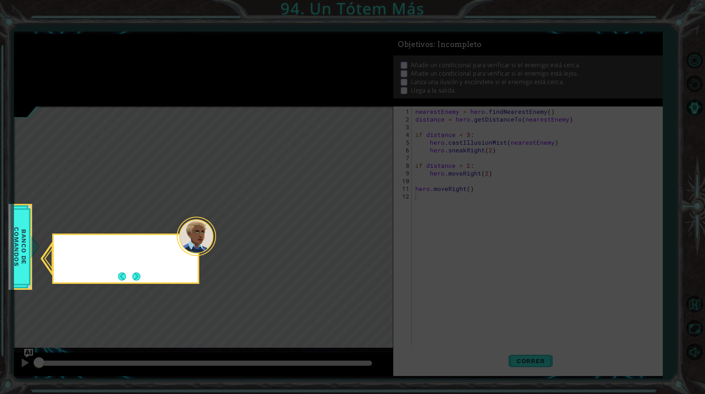
click at [108, 46] on icon at bounding box center [352, 197] width 705 height 394
click at [131, 271] on button "Next" at bounding box center [136, 276] width 11 height 11
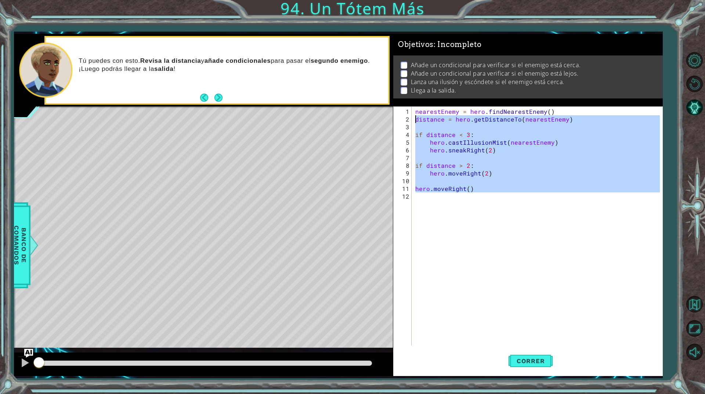
click at [348, 110] on div "1 ההההההההההההההההההההההההההההההההההההההההההההההההההההההההההההההההההההההההההההה…" at bounding box center [338, 205] width 649 height 342
type textarea "nearestEnemy = hero.findNearestEnemy() distance = hero.getDistanceTo(nearestEne…"
paste textarea "Code Area"
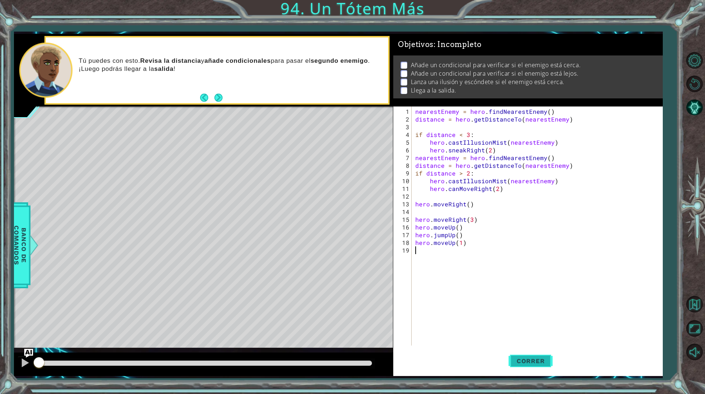
click at [541, 358] on span "Correr" at bounding box center [531, 360] width 43 height 7
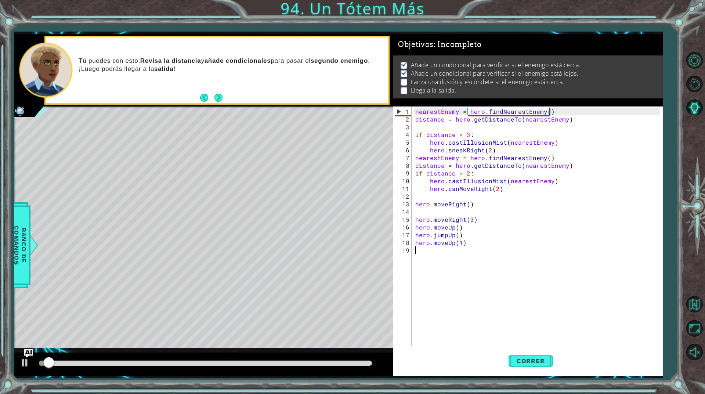
scroll to position [1, 0]
click at [543, 353] on button "Correr" at bounding box center [531, 361] width 44 height 27
click at [321, 368] on div at bounding box center [205, 364] width 339 height 10
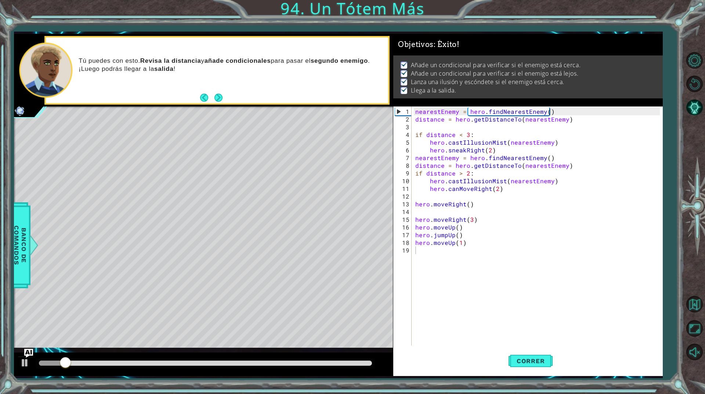
drag, startPoint x: 328, startPoint y: 367, endPoint x: 376, endPoint y: 363, distance: 48.2
click at [376, 363] on div at bounding box center [203, 365] width 379 height 24
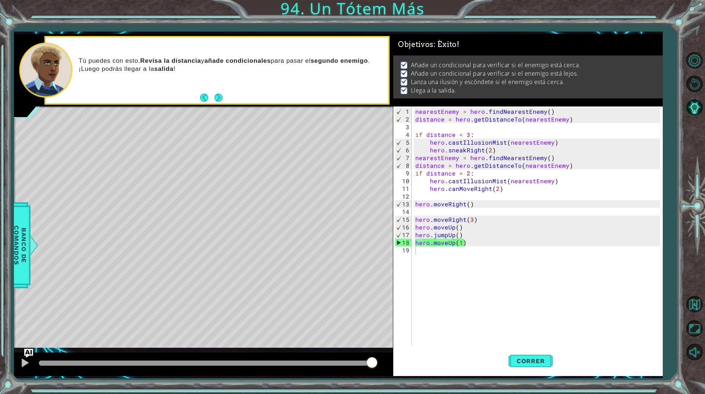
drag, startPoint x: 316, startPoint y: 364, endPoint x: 425, endPoint y: 306, distance: 124.3
click at [417, 359] on body "1 ההההההההההההההההההההההההההההההההההההההההההההההההההההההההההההההההההההההההההההה…" at bounding box center [352, 197] width 705 height 394
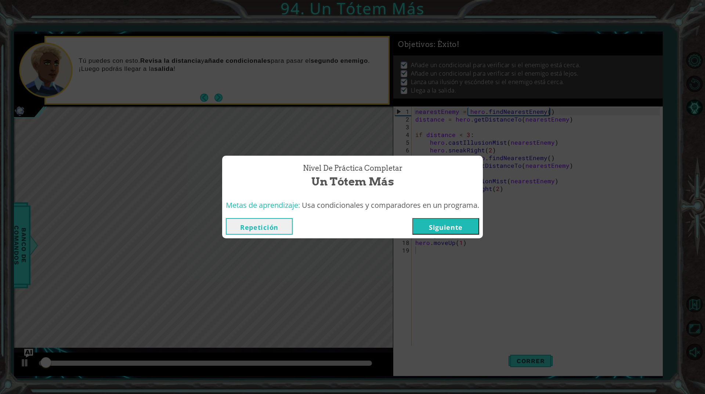
click at [448, 238] on div "Repetición [GEOGRAPHIC_DATA]" at bounding box center [352, 227] width 261 height 24
click at [453, 226] on button "Siguiente" at bounding box center [446, 226] width 67 height 17
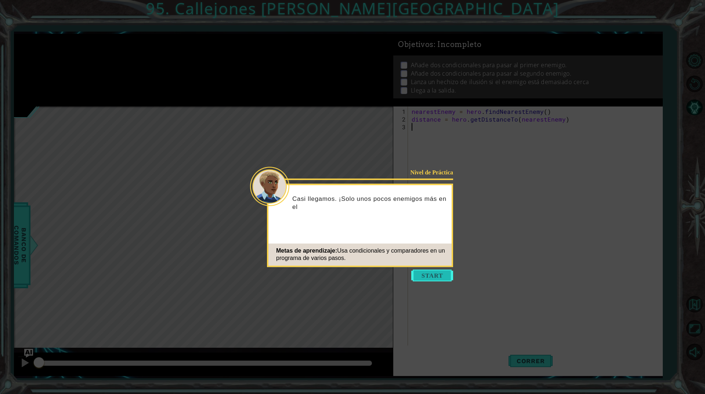
click at [433, 279] on button "Start" at bounding box center [432, 276] width 42 height 12
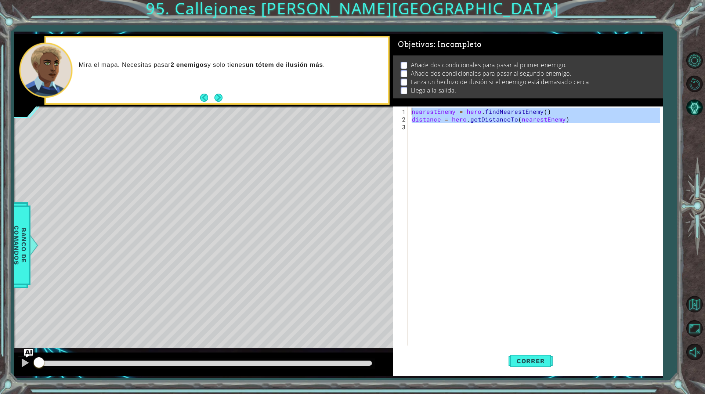
drag, startPoint x: 478, startPoint y: 267, endPoint x: 402, endPoint y: 89, distance: 194.4
click at [402, 89] on div "Objetivos : Incompleto Añade dos condicionales para pasar al primer enemigo. Añ…" at bounding box center [528, 205] width 270 height 342
type textarea "nearestEnemy = hero.findNearestEnemy() distance = hero.getDistanceTo(nearestEne…"
paste textarea "Code Area"
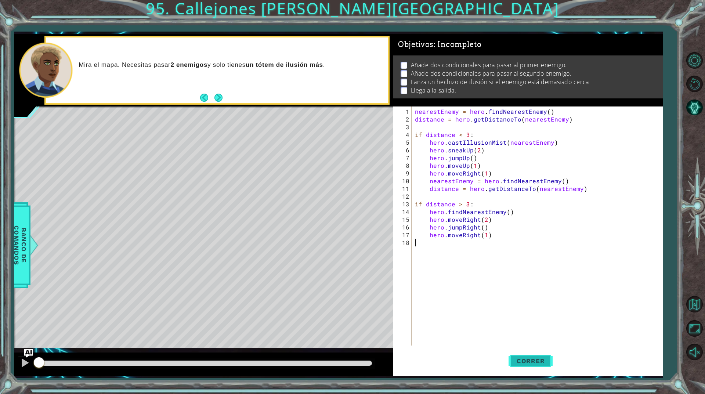
click at [538, 360] on span "Correr" at bounding box center [531, 360] width 43 height 7
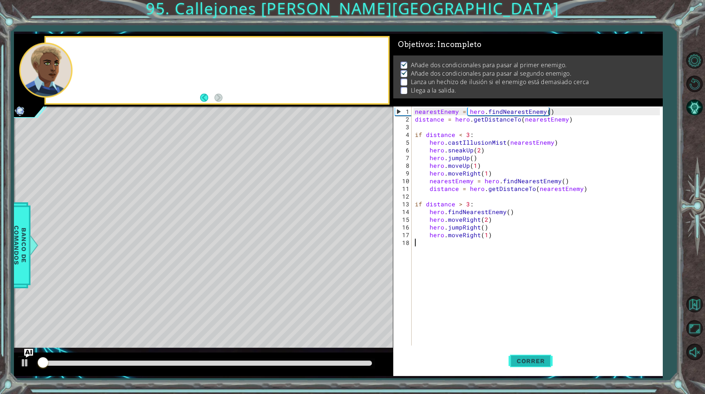
scroll to position [1, 0]
click at [538, 360] on span "Correr" at bounding box center [531, 360] width 43 height 7
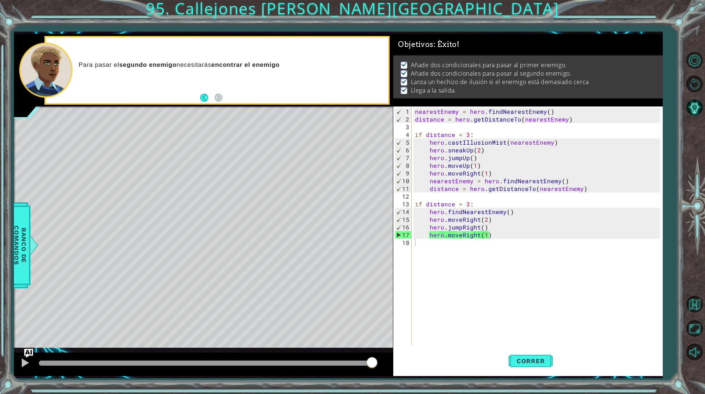
drag, startPoint x: 286, startPoint y: 365, endPoint x: 424, endPoint y: 343, distance: 139.9
click at [422, 355] on body "1 ההההההההההההההההההההההההההההההההההההההההההההההההההההההההההההההההההההההההההההה…" at bounding box center [352, 197] width 705 height 394
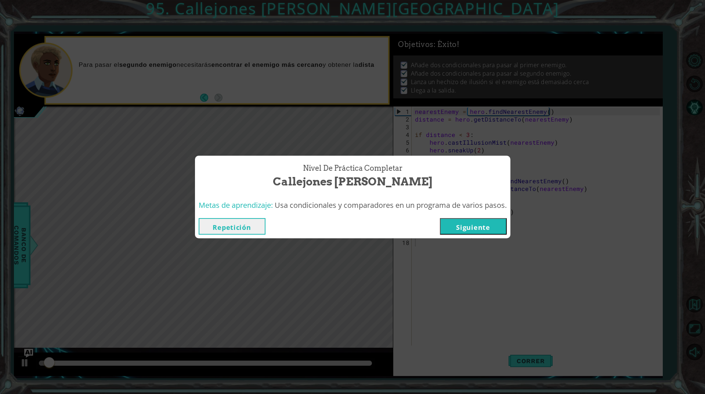
click at [460, 224] on button "Siguiente" at bounding box center [473, 226] width 67 height 17
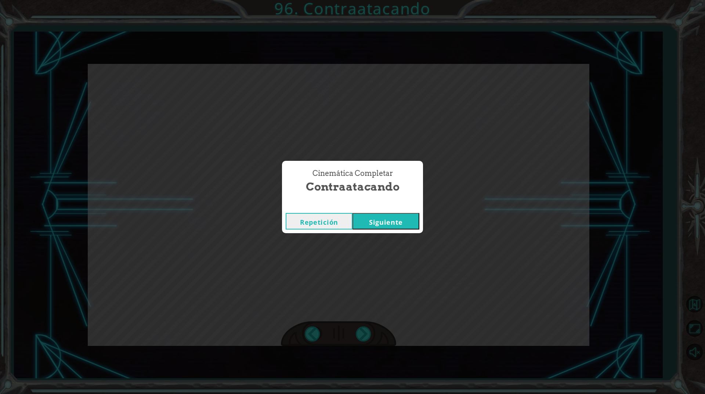
click at [389, 213] on button "Siguiente" at bounding box center [386, 221] width 67 height 17
click at [396, 215] on button "Siguiente" at bounding box center [386, 221] width 67 height 17
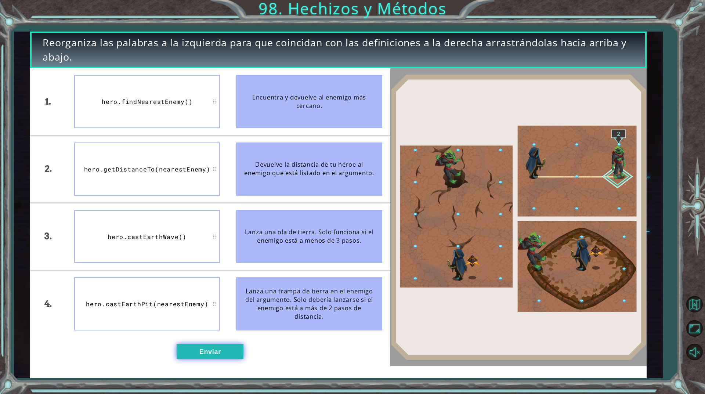
click at [231, 352] on button "Enviar" at bounding box center [210, 351] width 67 height 15
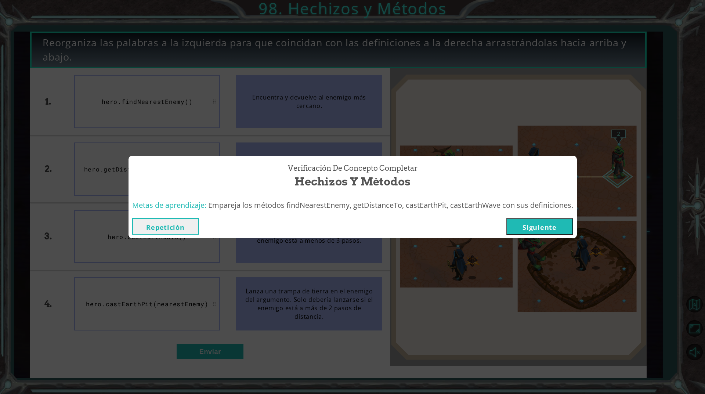
click at [521, 223] on button "Siguiente" at bounding box center [540, 226] width 67 height 17
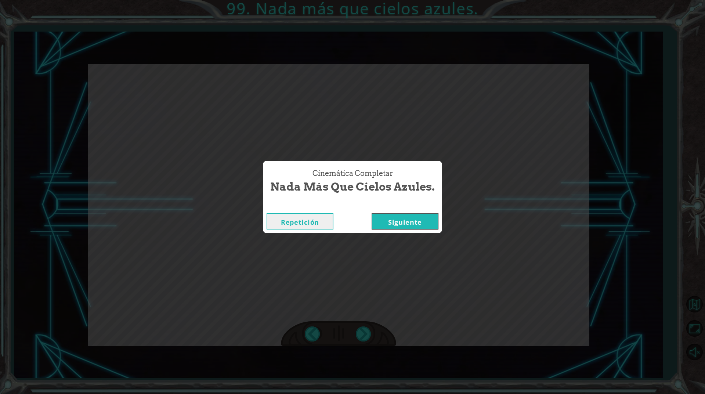
click at [406, 213] on button "Siguiente" at bounding box center [405, 221] width 67 height 17
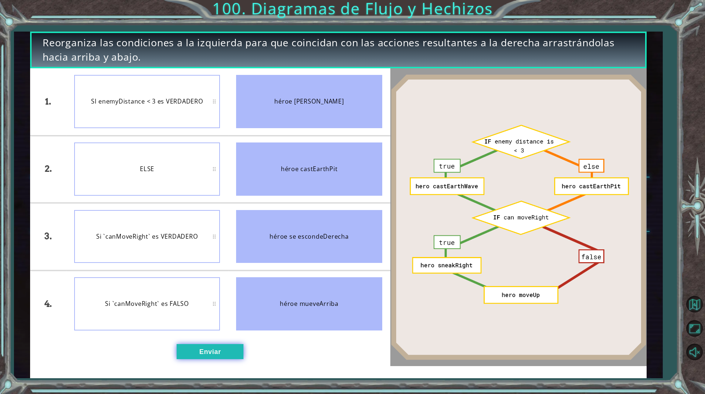
click at [234, 349] on button "Enviar" at bounding box center [210, 351] width 67 height 15
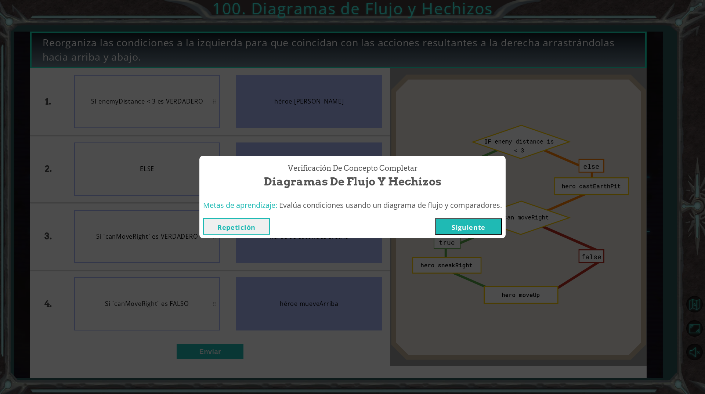
click at [470, 219] on button "Siguiente" at bounding box center [468, 226] width 67 height 17
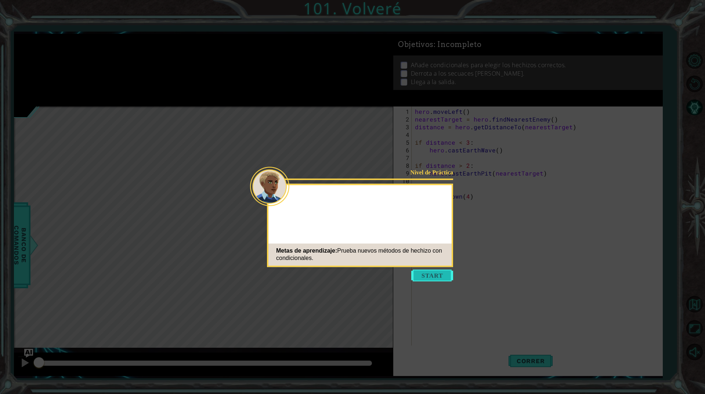
click at [434, 270] on button "Start" at bounding box center [432, 276] width 42 height 12
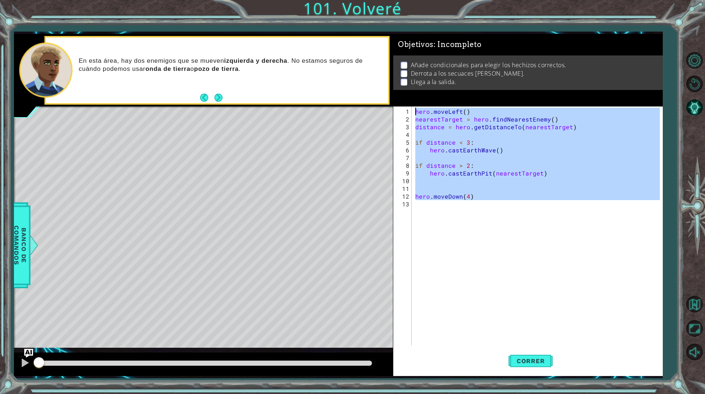
drag, startPoint x: 492, startPoint y: 259, endPoint x: 346, endPoint y: 12, distance: 286.7
click at [346, 12] on div "1 ההההההההההההההההההההההההההההההההההההההההההההההההההההההההההההההההההההההההההההה…" at bounding box center [352, 197] width 705 height 394
type textarea "hero.moveLeft() nearestTarget = hero.findNearestEnemy()"
paste textarea "Code Area"
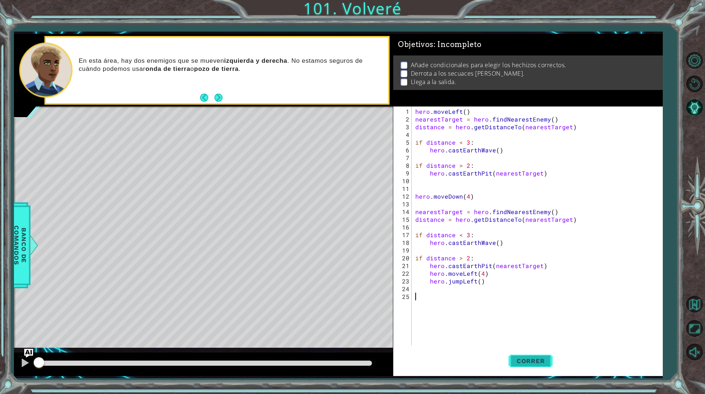
click at [514, 360] on span "Correr" at bounding box center [531, 360] width 43 height 7
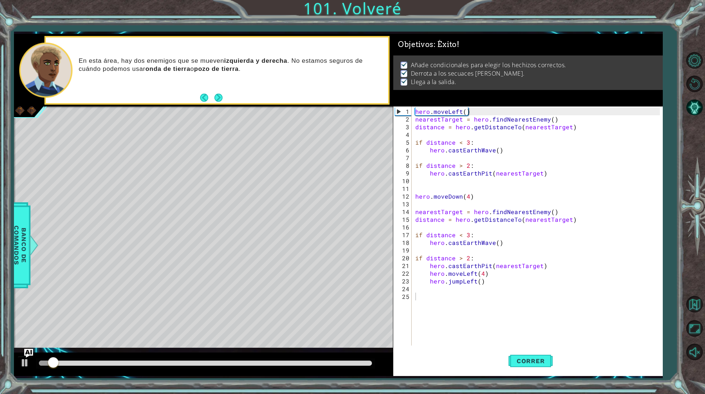
drag, startPoint x: 303, startPoint y: 368, endPoint x: 363, endPoint y: 363, distance: 59.8
click at [363, 363] on div at bounding box center [205, 364] width 339 height 10
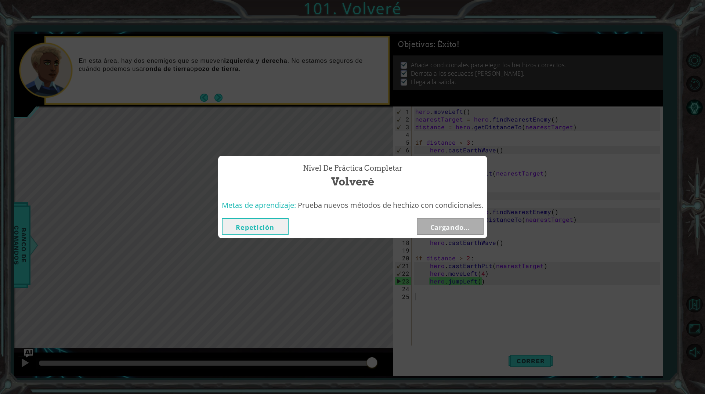
drag, startPoint x: 349, startPoint y: 364, endPoint x: 458, endPoint y: 292, distance: 130.1
click at [431, 345] on body "1 ההההההההההההההההההההההההההההההההההההההההההההההההההההההההההההההההההההההההההההה…" at bounding box center [352, 197] width 705 height 394
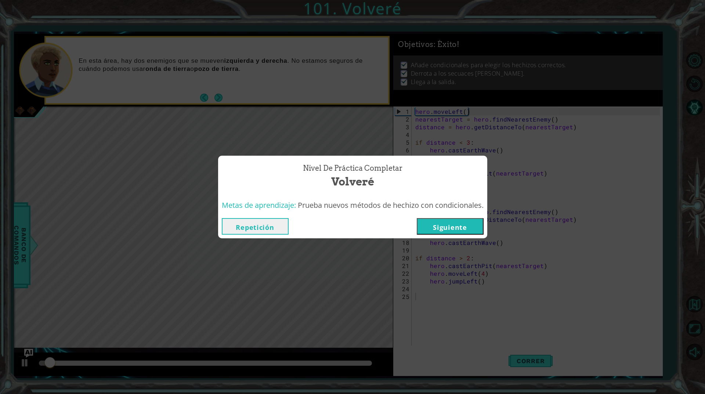
click at [453, 228] on button "Siguiente" at bounding box center [450, 226] width 67 height 17
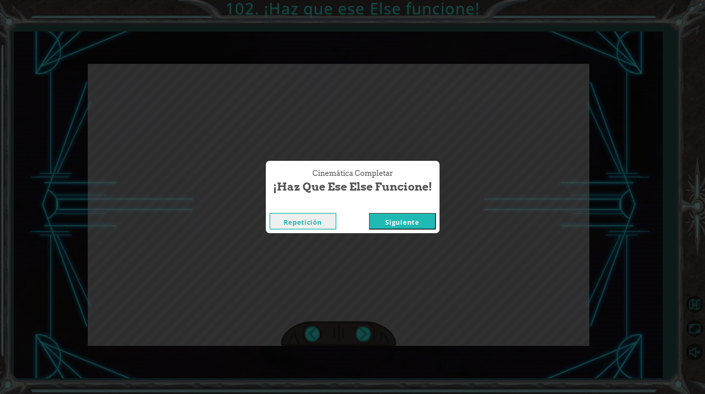
click at [423, 222] on button "Siguiente" at bounding box center [402, 221] width 67 height 17
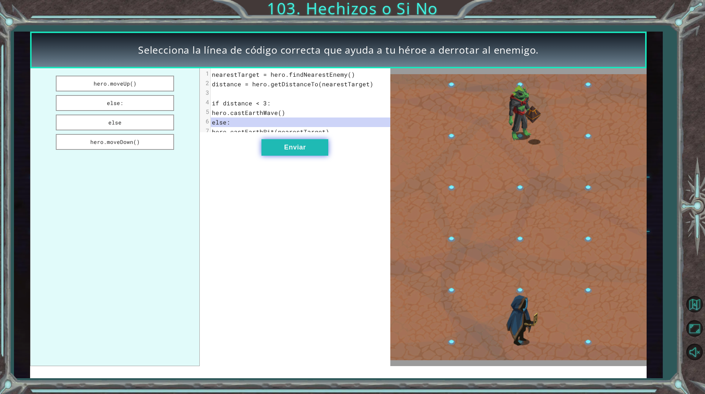
click at [298, 150] on button "Enviar" at bounding box center [295, 147] width 67 height 17
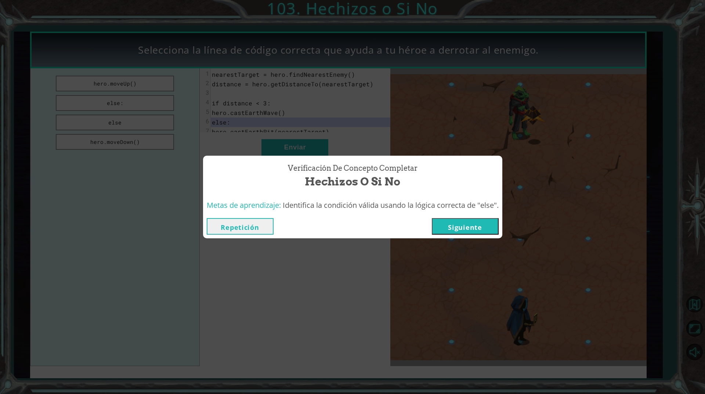
click at [465, 235] on div "Repetición [GEOGRAPHIC_DATA]" at bounding box center [352, 227] width 299 height 24
click at [470, 226] on button "Siguiente" at bounding box center [465, 226] width 67 height 17
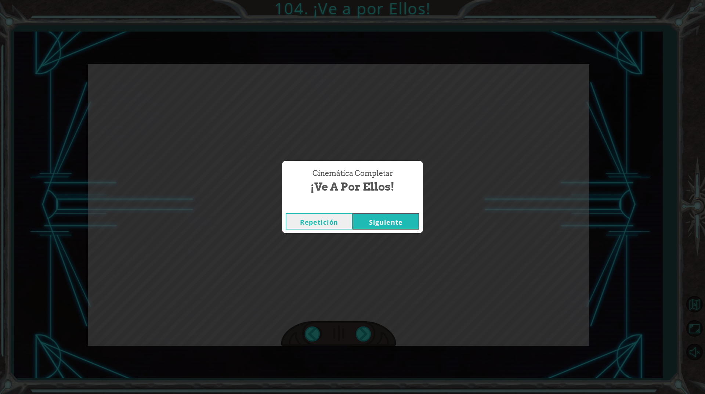
click button "Siguiente" at bounding box center [386, 221] width 67 height 17
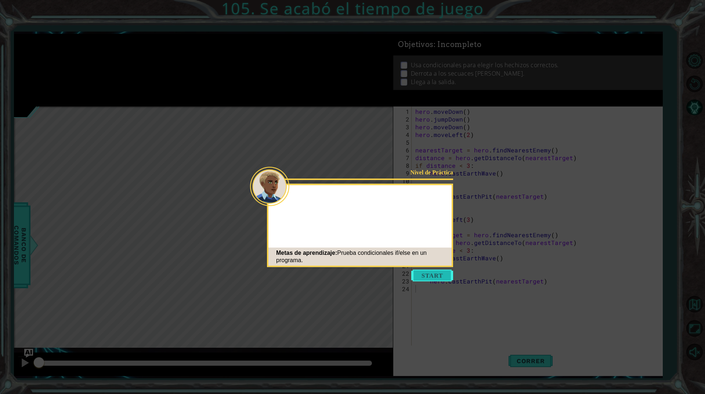
click at [438, 271] on button "Start" at bounding box center [432, 276] width 42 height 12
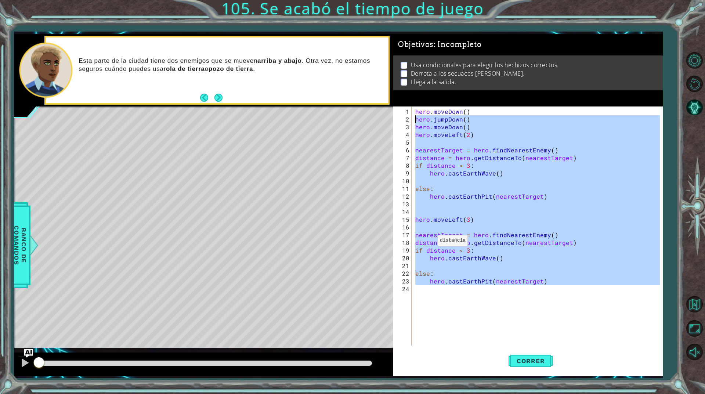
drag, startPoint x: 524, startPoint y: 320, endPoint x: 377, endPoint y: 97, distance: 267.2
click at [377, 97] on div "1 ההההההההההההההההההההההההההההההההההההההההההההההההההההההההההההההההההההההההההההה…" at bounding box center [338, 205] width 649 height 342
type textarea "hero.moveDown() hero.jumpDown()"
paste textarea "Code Area"
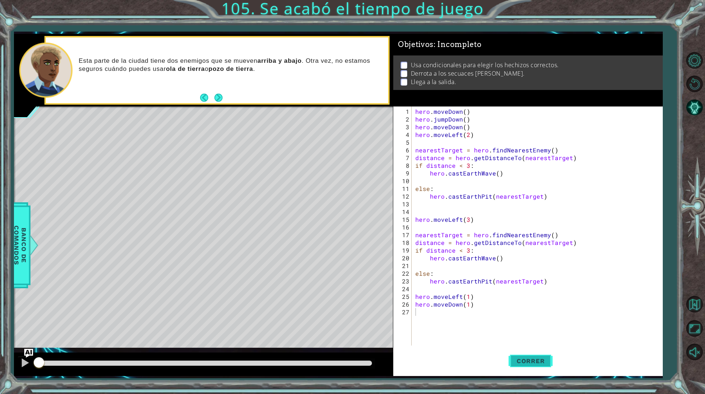
click at [517, 355] on button "Correr" at bounding box center [531, 361] width 44 height 27
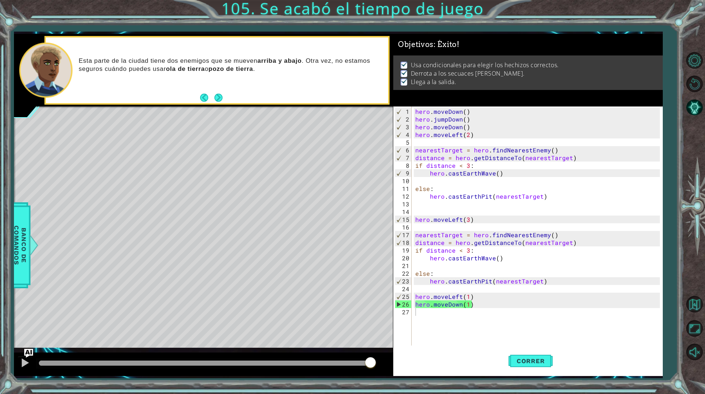
drag, startPoint x: 314, startPoint y: 366, endPoint x: 409, endPoint y: 344, distance: 96.8
click at [409, 344] on body "1 ההההההההההההההההההההההההההההההההההההההההההההההההההההההההההההההההההההההההההההה…" at bounding box center [352, 197] width 705 height 394
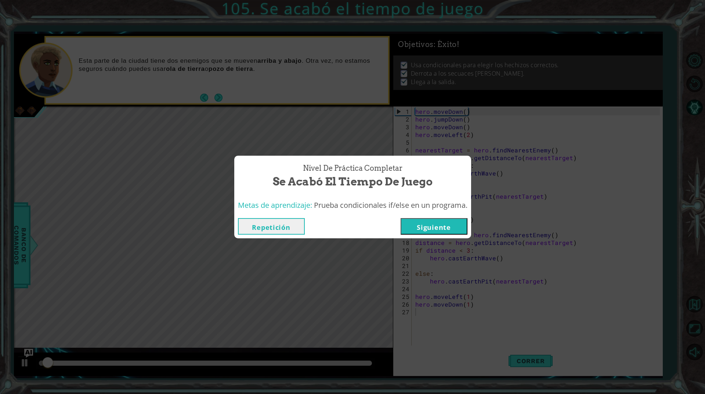
click at [426, 224] on button "Siguiente" at bounding box center [434, 226] width 67 height 17
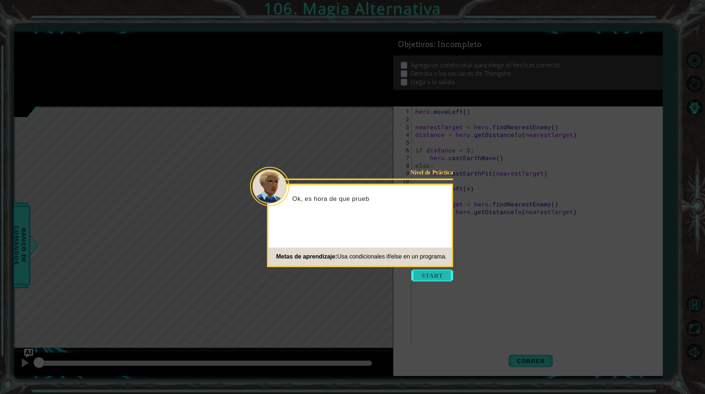
click at [439, 273] on button "Start" at bounding box center [432, 276] width 42 height 12
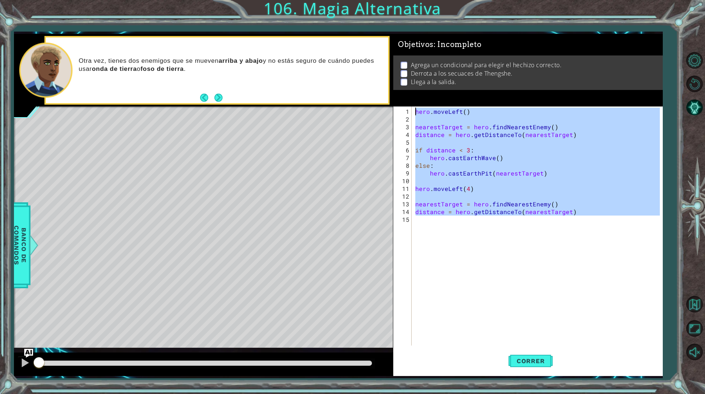
drag, startPoint x: 501, startPoint y: 310, endPoint x: 356, endPoint y: 91, distance: 262.3
click at [356, 91] on div "1 ההההההההההההההההההההההההההההההההההההההההההההההההההההההההההההההההההההההההההההה…" at bounding box center [338, 205] width 649 height 342
type textarea "hero.moveLeft()"
paste textarea "Code Area"
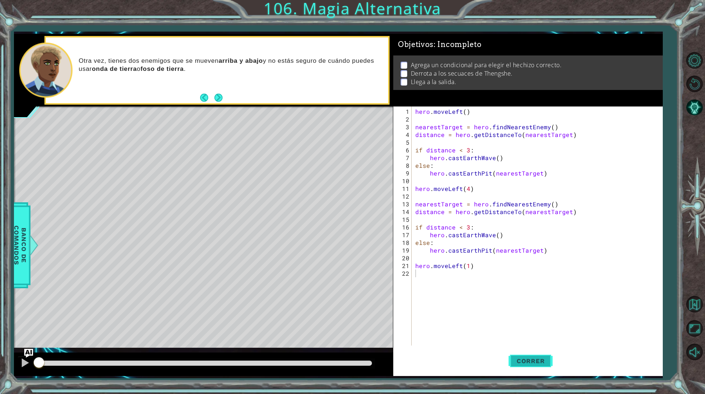
click at [539, 369] on button "Correr" at bounding box center [531, 361] width 44 height 27
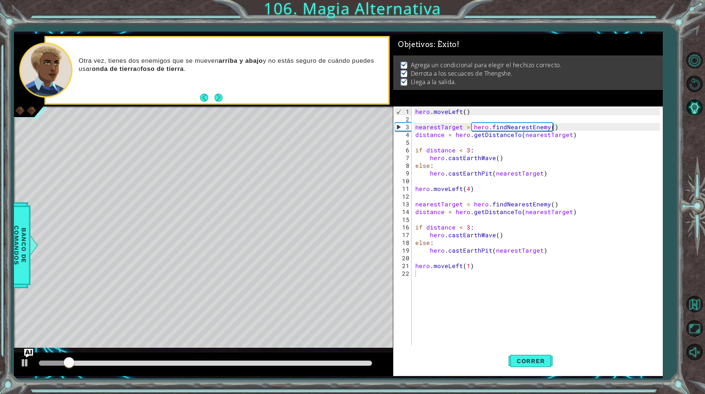
click at [297, 360] on div at bounding box center [205, 364] width 339 height 10
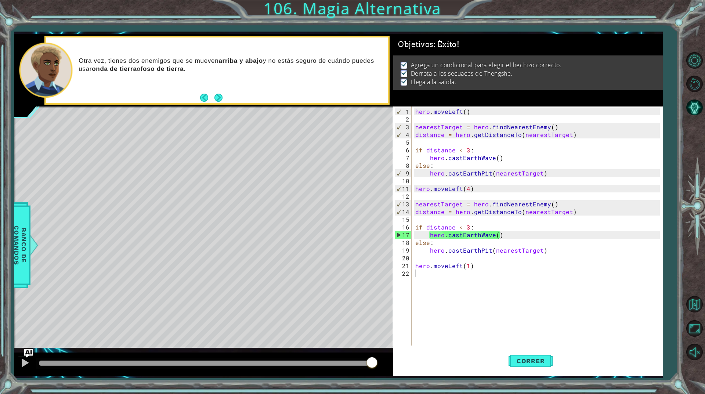
drag, startPoint x: 300, startPoint y: 362, endPoint x: 458, endPoint y: 352, distance: 159.0
click at [458, 352] on body "1 ההההההההההההההההההההההההההההההההההההההההההההההההההההההההההההההההההההההההההההה…" at bounding box center [352, 197] width 705 height 394
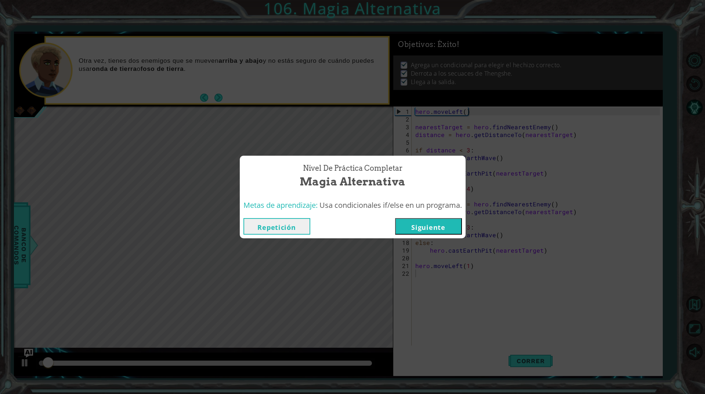
click at [457, 228] on button "Siguiente" at bounding box center [428, 226] width 67 height 17
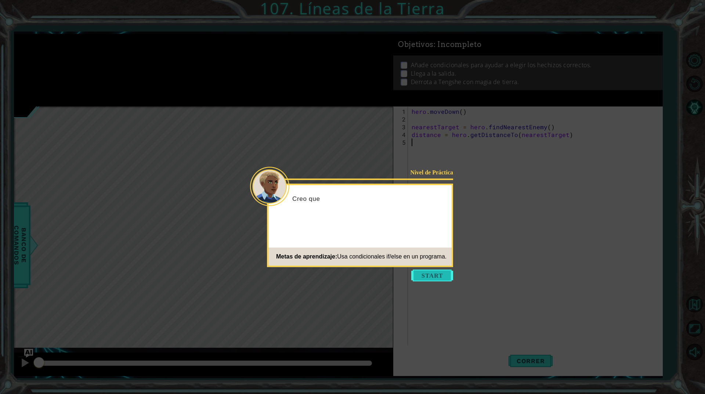
click at [447, 273] on button "Start" at bounding box center [432, 276] width 42 height 12
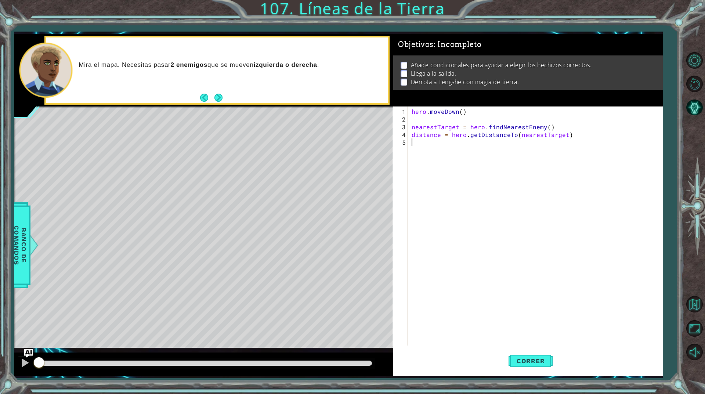
drag, startPoint x: 480, startPoint y: 244, endPoint x: 440, endPoint y: 47, distance: 200.2
click at [448, 64] on div "Objetivos : Incompleto Añade condicionales para ayudar a elegir los hechizos co…" at bounding box center [528, 205] width 270 height 342
type textarea "hero.moveDown()"
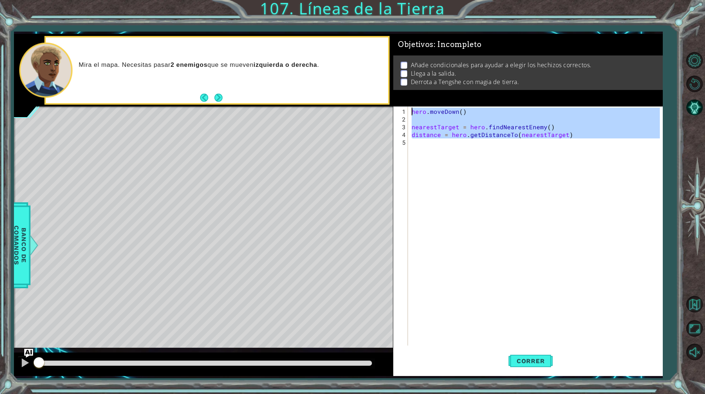
click at [440, 47] on span ": Incompleto" at bounding box center [458, 44] width 48 height 9
click at [441, 217] on div "hero . [GEOGRAPHIC_DATA] ( ) nearestTarget = hero . findNearestEnemy ( ) distan…" at bounding box center [535, 226] width 250 height 239
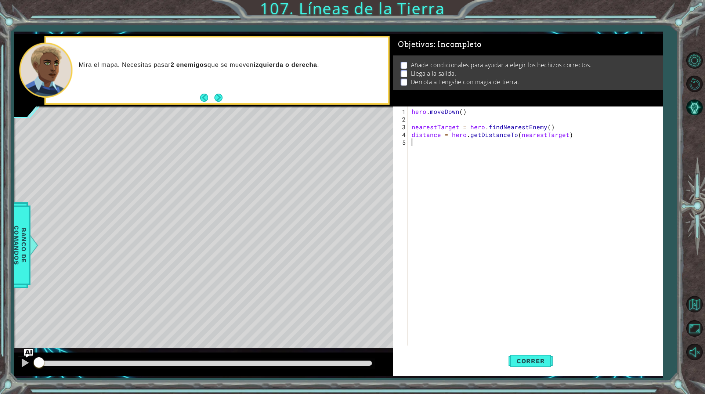
drag, startPoint x: 429, startPoint y: 262, endPoint x: 460, endPoint y: 191, distance: 77.0
click at [459, 196] on div "hero . [GEOGRAPHIC_DATA] ( ) nearestTarget = hero . findNearestEnemy ( ) distan…" at bounding box center [537, 235] width 254 height 255
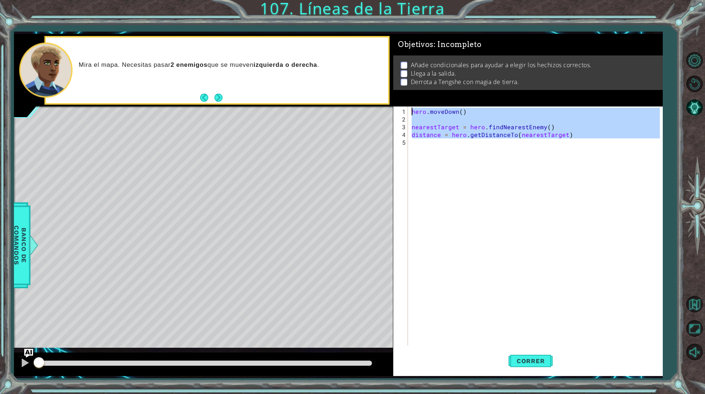
drag, startPoint x: 462, startPoint y: 183, endPoint x: 373, endPoint y: 79, distance: 137.5
click at [373, 79] on div "1 ההההההההההההההההההההההההההההההההההההההההההההההההההההההההההההההההההההההההההההה…" at bounding box center [338, 205] width 649 height 342
type textarea "hero.moveDown()"
paste textarea "Code Area"
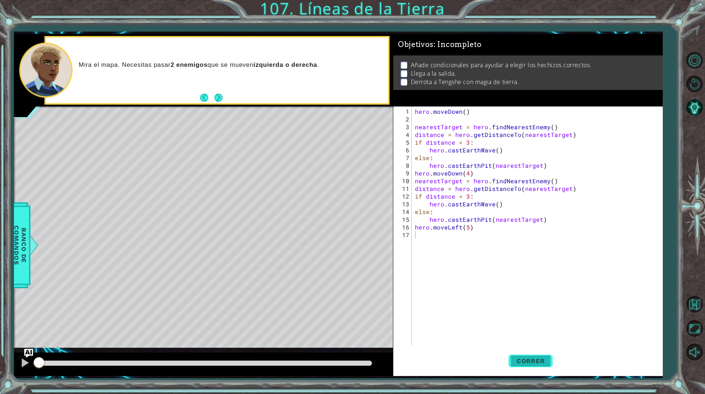
click at [512, 361] on span "Correr" at bounding box center [531, 360] width 43 height 7
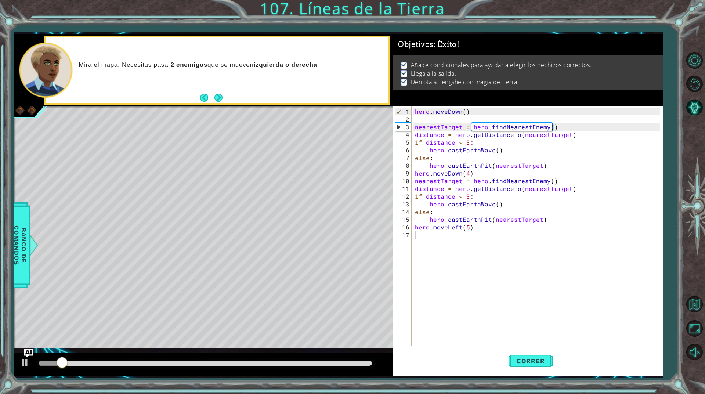
drag, startPoint x: 337, startPoint y: 356, endPoint x: 445, endPoint y: 335, distance: 110.1
click at [445, 335] on div "1 ההההההההההההההההההההההההההההההההההההההההההההההההההההההההההההההההההההההההההההה…" at bounding box center [338, 205] width 649 height 342
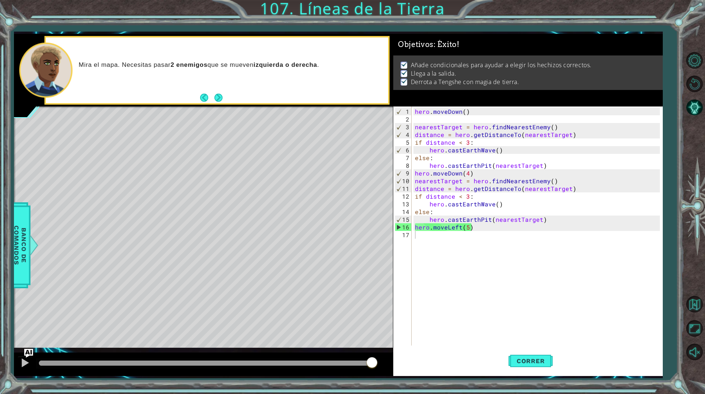
drag, startPoint x: 315, startPoint y: 363, endPoint x: 474, endPoint y: 363, distance: 158.3
click at [474, 363] on body "1 ההההההההההההההההההההההההההההההההההההההההההההההההההההההההההההההההההההההההההההה…" at bounding box center [352, 197] width 705 height 394
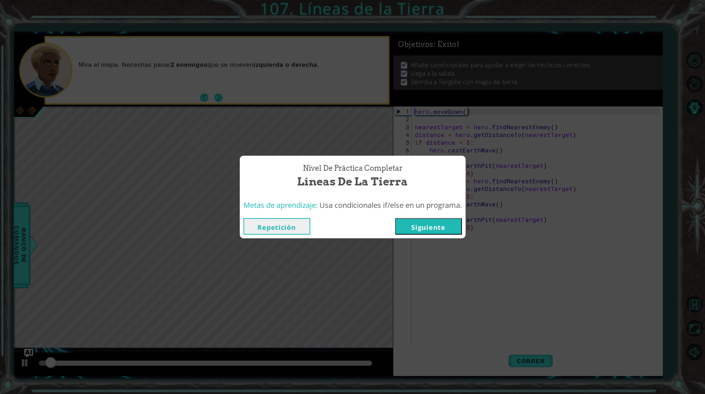
click at [435, 213] on div "Metas de aprendizaje: Usa condicionales if/else en un programa." at bounding box center [353, 206] width 226 height 18
click at [431, 235] on div "Repetición [GEOGRAPHIC_DATA]" at bounding box center [353, 227] width 226 height 24
click at [449, 220] on button "Siguiente" at bounding box center [428, 226] width 67 height 17
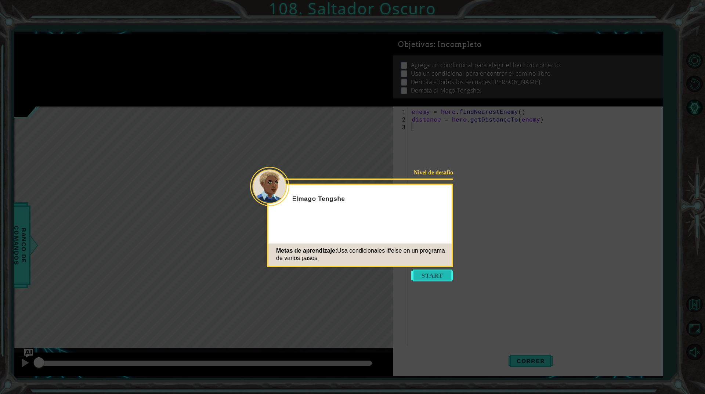
click at [436, 277] on button "Start" at bounding box center [432, 276] width 42 height 12
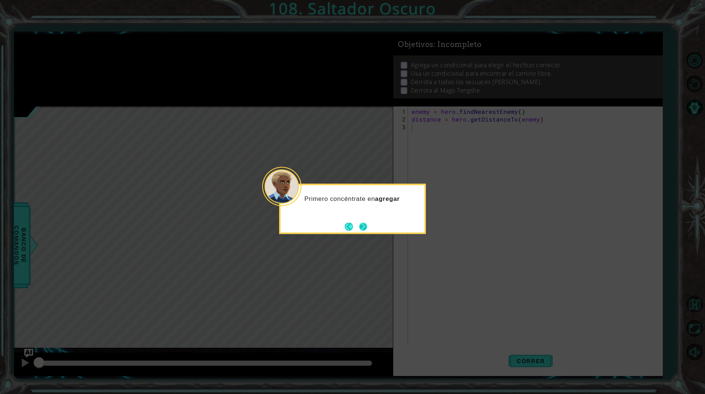
click at [362, 230] on button "Next" at bounding box center [363, 226] width 8 height 8
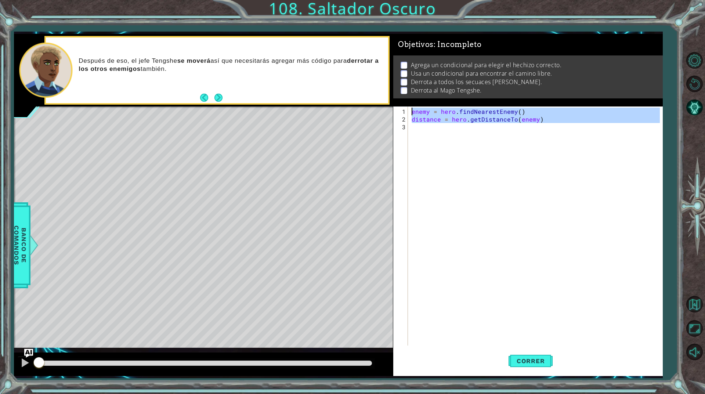
drag, startPoint x: 512, startPoint y: 252, endPoint x: 395, endPoint y: 90, distance: 199.2
click at [395, 90] on div "Objetivos : Incompleto Agrega un condicional para elegir el hechizo correcto. U…" at bounding box center [528, 205] width 270 height 342
type textarea "enemy = hero.findNearestEnemy() distance = hero.getDistanceTo(enemy)"
paste textarea "Code Area"
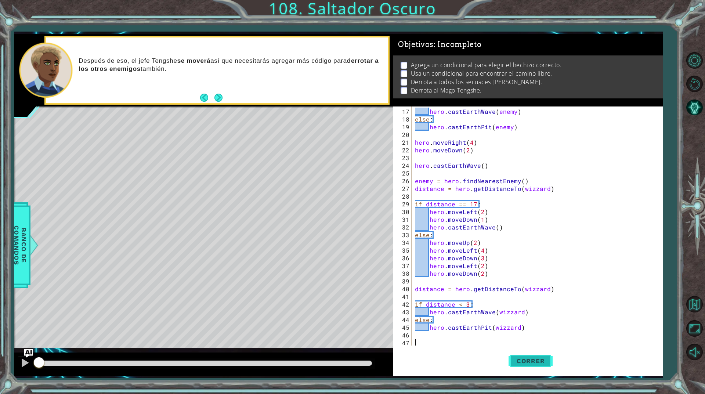
click at [541, 369] on button "Correr" at bounding box center [531, 361] width 44 height 27
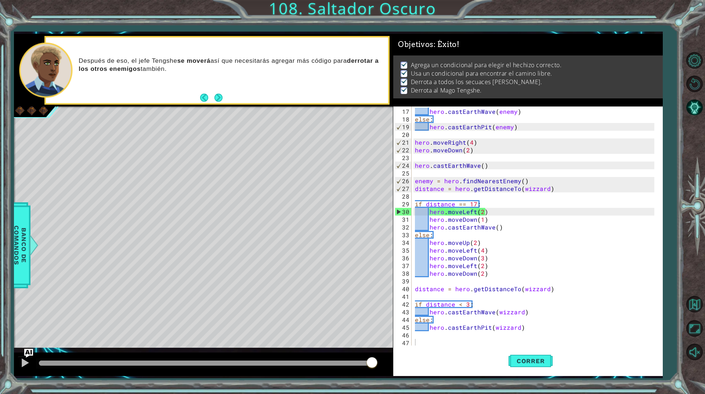
drag, startPoint x: 317, startPoint y: 360, endPoint x: 426, endPoint y: 338, distance: 110.7
click at [426, 338] on body "1 ההההההההההההההההההההההההההההההההההההההההההההההההההההההההההההההההההההההההההההה…" at bounding box center [352, 197] width 705 height 394
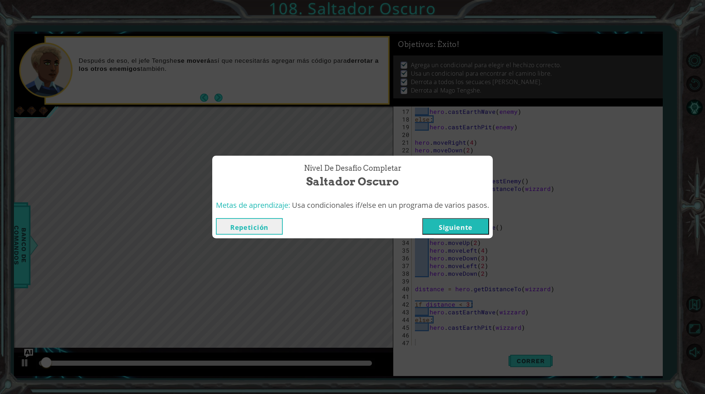
click at [452, 225] on button "Siguiente" at bounding box center [455, 226] width 67 height 17
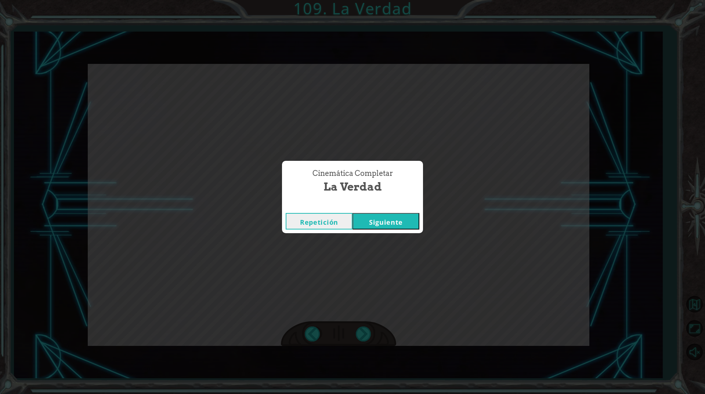
click at [404, 224] on button "Siguiente" at bounding box center [386, 221] width 67 height 17
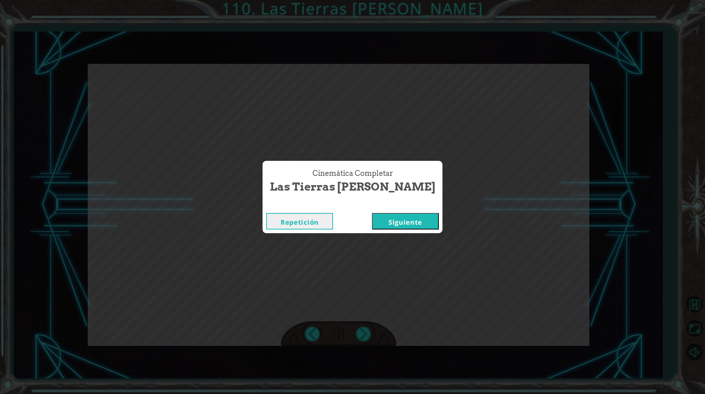
click at [372, 218] on button "Siguiente" at bounding box center [405, 221] width 67 height 17
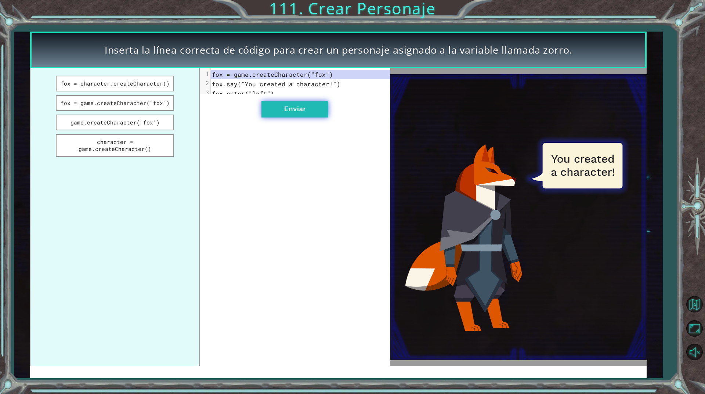
click at [311, 116] on button "Enviar" at bounding box center [295, 109] width 67 height 17
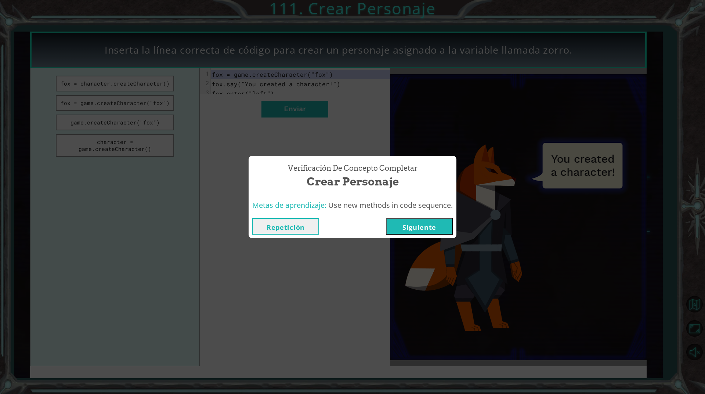
click at [436, 222] on button "Siguiente" at bounding box center [419, 226] width 67 height 17
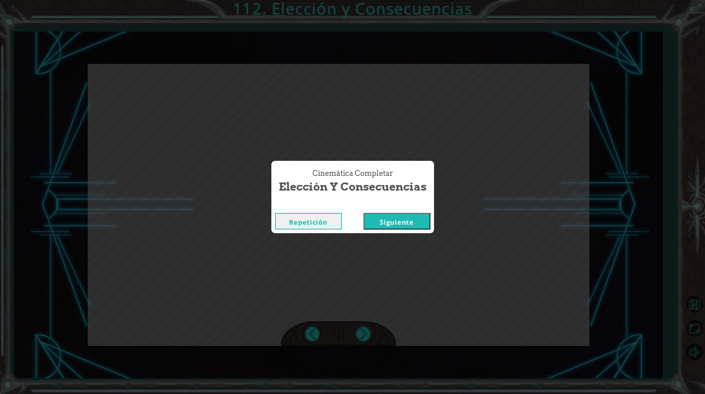
click at [403, 216] on button "Siguiente" at bounding box center [397, 221] width 67 height 17
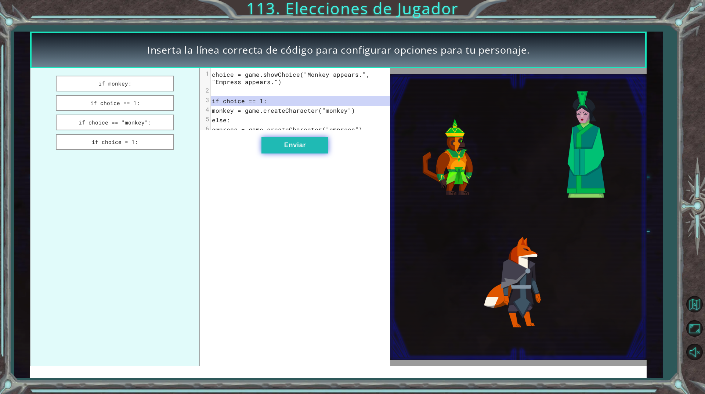
click at [314, 152] on button "Enviar" at bounding box center [295, 145] width 67 height 17
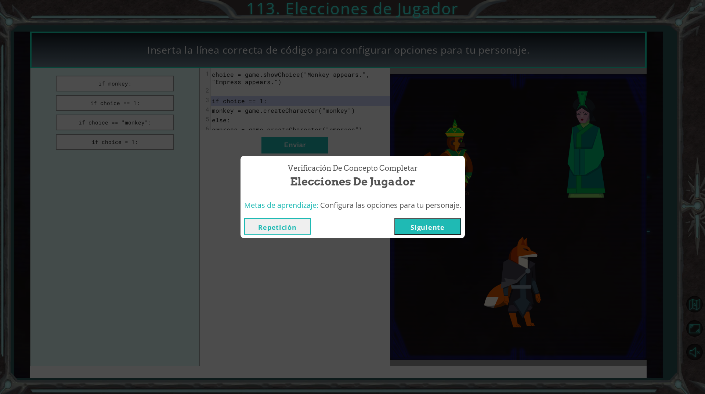
click at [404, 225] on button "Siguiente" at bounding box center [428, 226] width 67 height 17
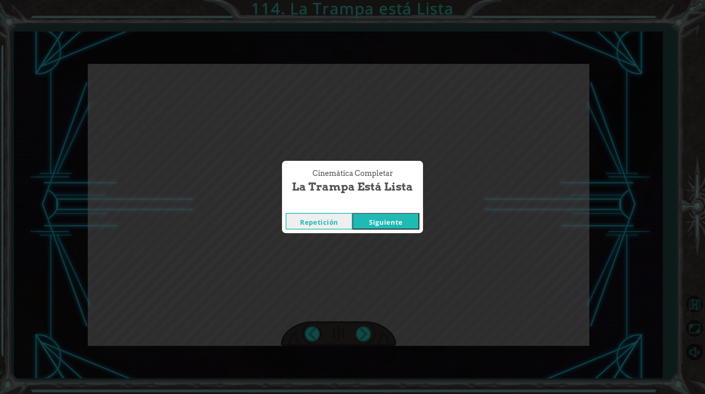
click at [392, 222] on button "Siguiente" at bounding box center [386, 221] width 67 height 17
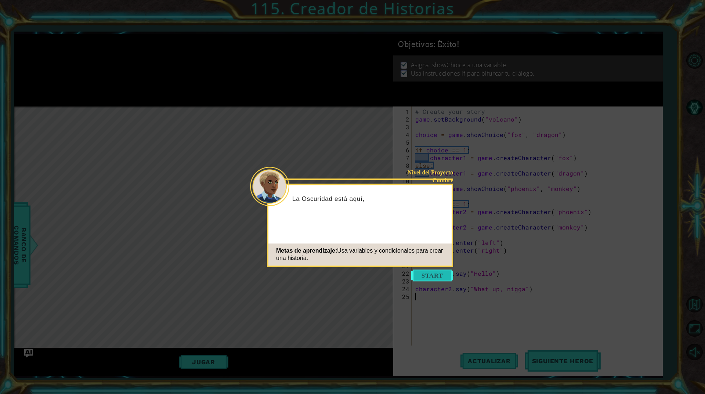
click at [450, 276] on button "Start" at bounding box center [432, 276] width 42 height 12
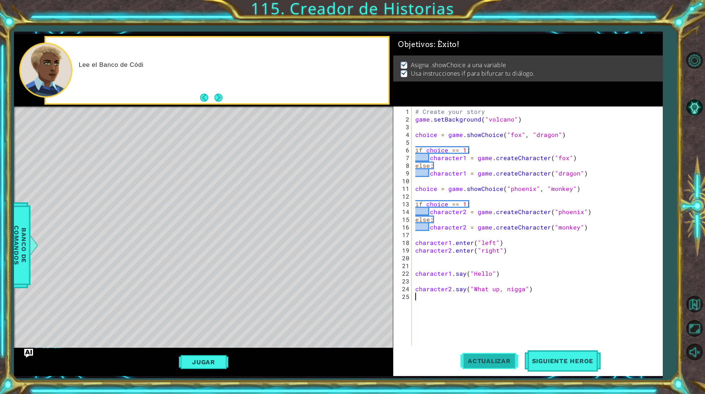
click at [499, 359] on span "Actualizar" at bounding box center [490, 360] width 58 height 7
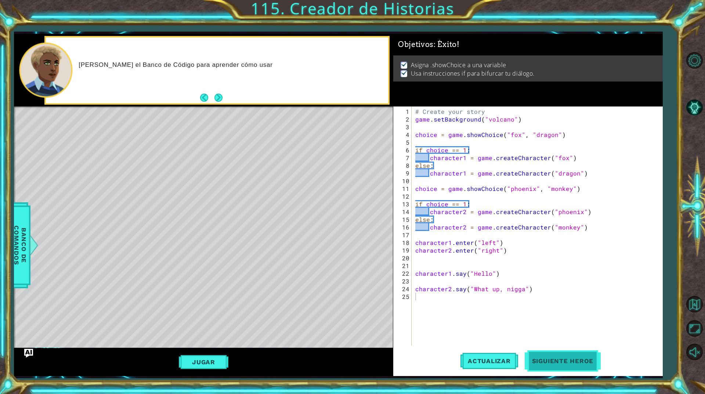
click at [566, 366] on button "Siguiente Heroe" at bounding box center [563, 362] width 76 height 27
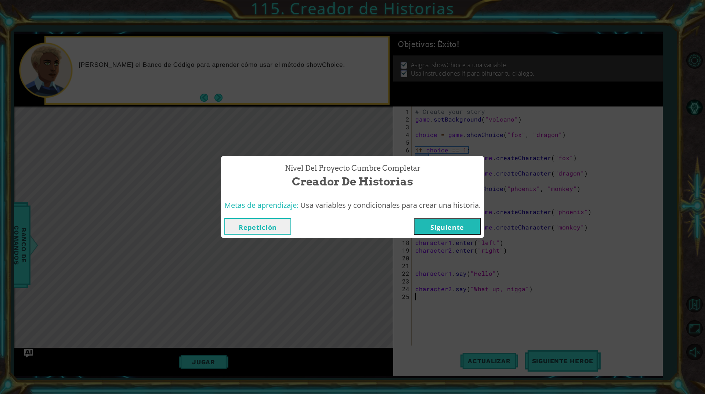
click at [467, 220] on button "Siguiente" at bounding box center [447, 226] width 67 height 17
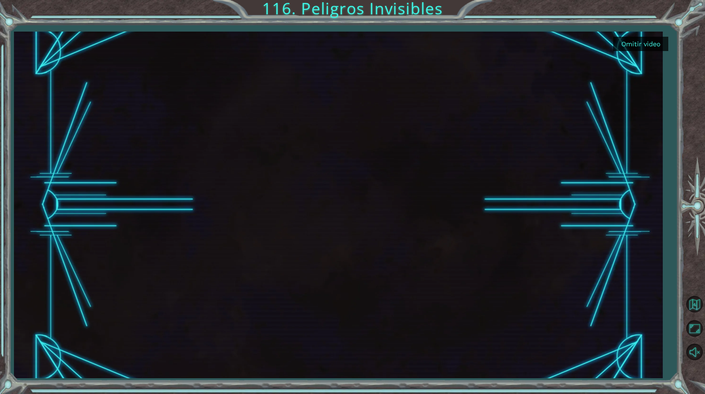
click at [637, 41] on button "Omitir video" at bounding box center [640, 44] width 55 height 14
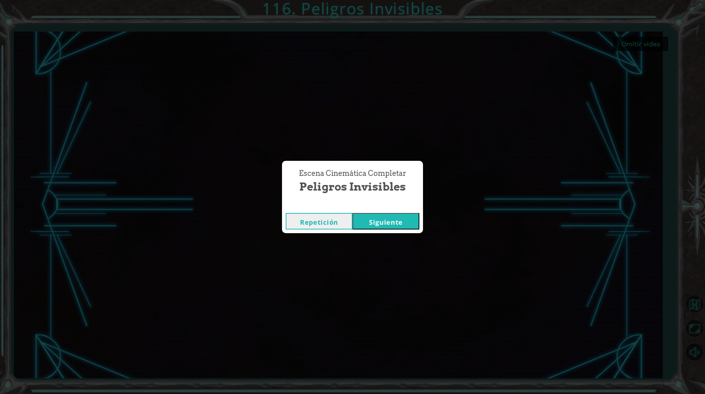
click at [396, 234] on div "Escena Cinemática Completar Peligros Invisibles Repetición [GEOGRAPHIC_DATA]" at bounding box center [352, 197] width 705 height 394
click at [399, 228] on button "Siguiente" at bounding box center [386, 221] width 67 height 17
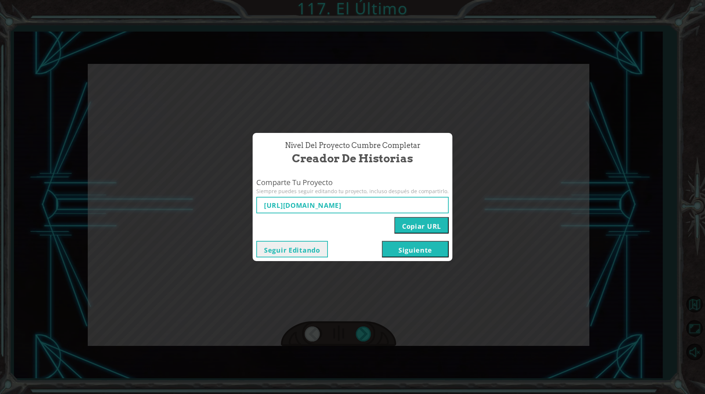
type input "[URL][DOMAIN_NAME]"
click at [432, 253] on button "Siguiente" at bounding box center [415, 249] width 67 height 17
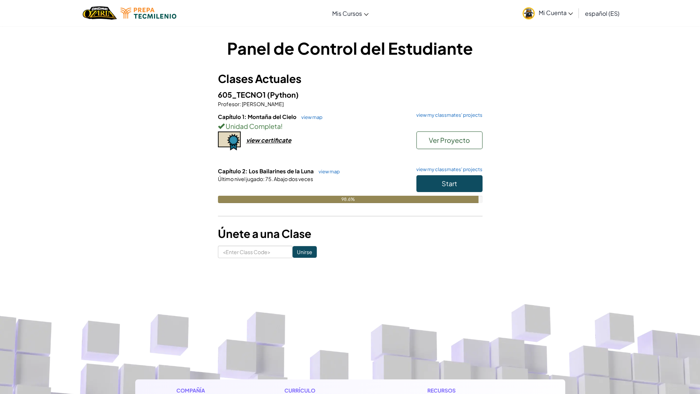
click at [330, 165] on div "Capítulo 1: Montaña del Cielo view map view my classmates' projects Unidad Comp…" at bounding box center [350, 140] width 264 height 54
click at [334, 172] on link "view map" at bounding box center [327, 172] width 25 height 6
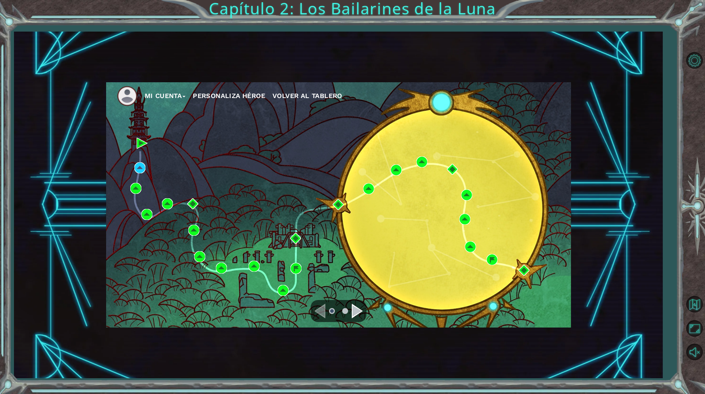
click at [353, 314] on div "Navigate to the next page" at bounding box center [357, 311] width 11 height 15
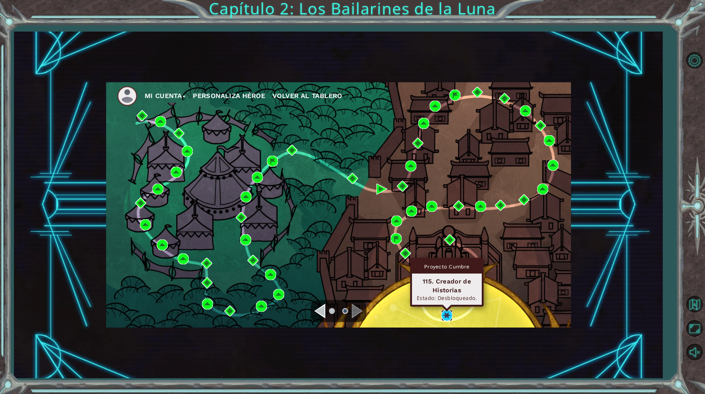
click at [450, 315] on img at bounding box center [447, 315] width 11 height 11
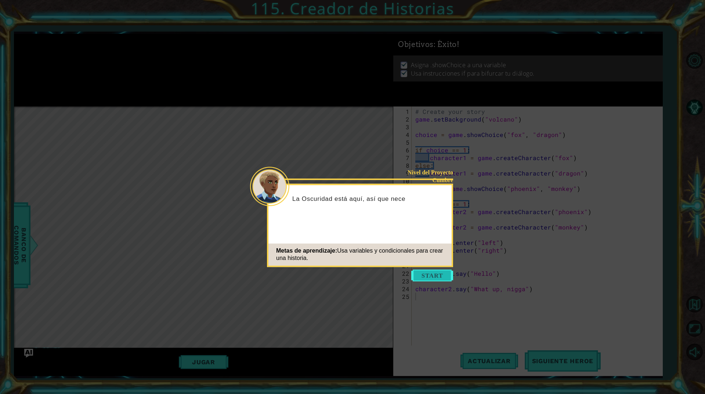
click at [436, 276] on button "Start" at bounding box center [432, 276] width 42 height 12
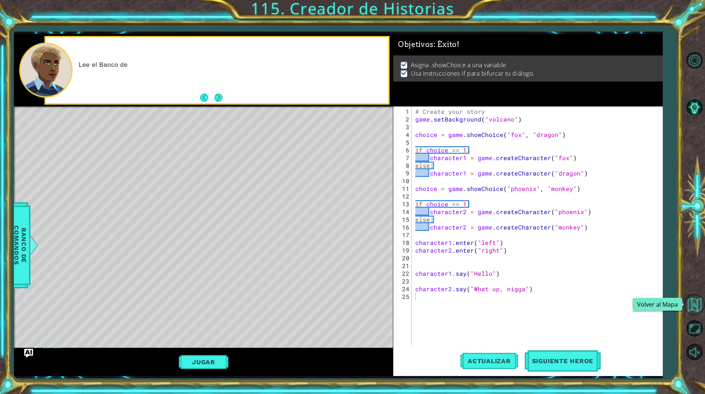
click at [699, 309] on button "Volver al Mapa" at bounding box center [694, 304] width 21 height 21
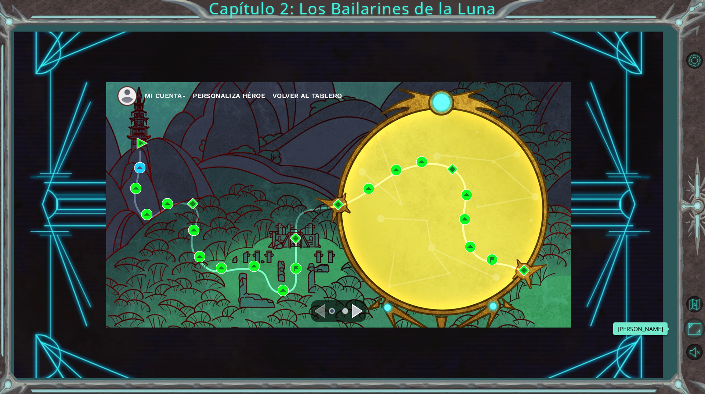
click at [699, 325] on button "Maximizar Navegador" at bounding box center [694, 328] width 21 height 21
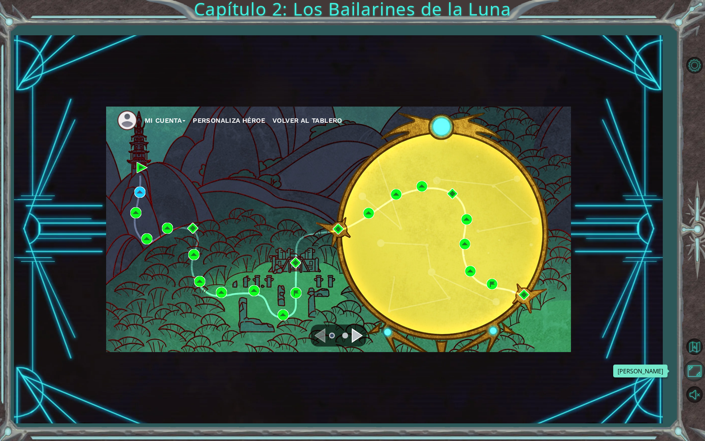
click at [692, 363] on button "Maximizar Navegador" at bounding box center [694, 370] width 21 height 21
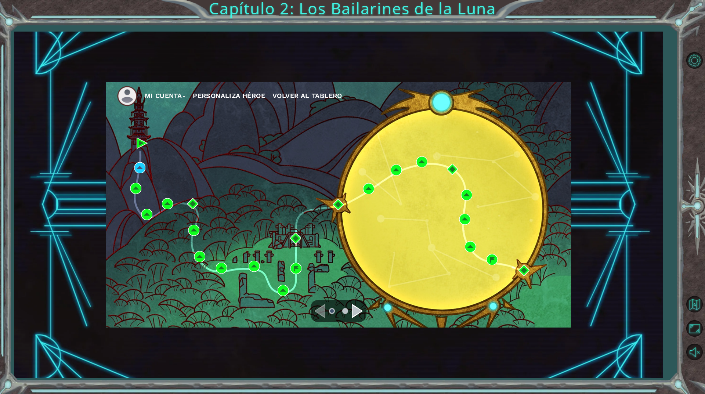
click at [307, 98] on span "Volver al Tablero" at bounding box center [308, 96] width 70 height 8
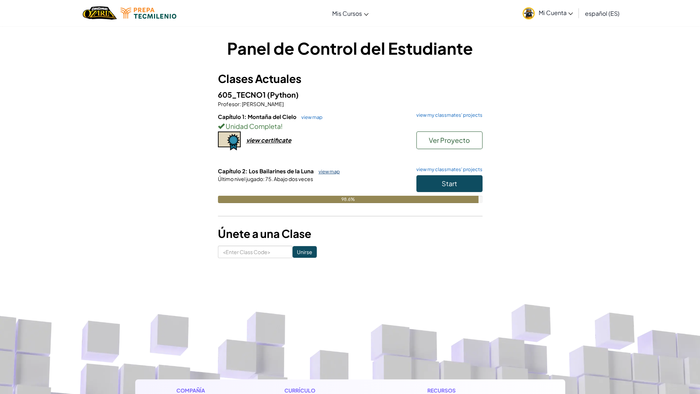
click at [335, 172] on link "view map" at bounding box center [327, 172] width 25 height 6
click at [332, 172] on link "view map" at bounding box center [327, 172] width 25 height 6
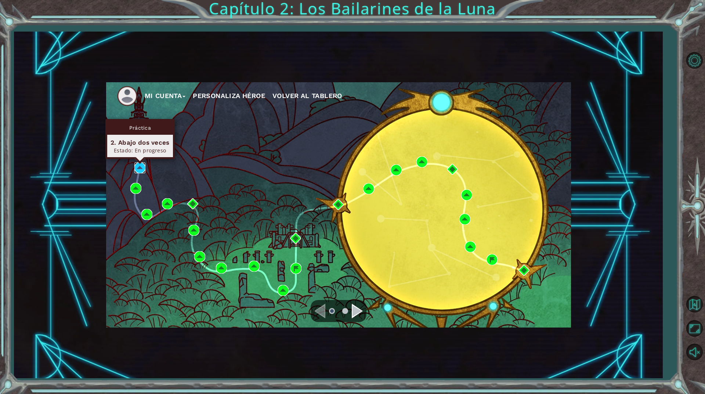
click at [143, 163] on img at bounding box center [139, 167] width 11 height 11
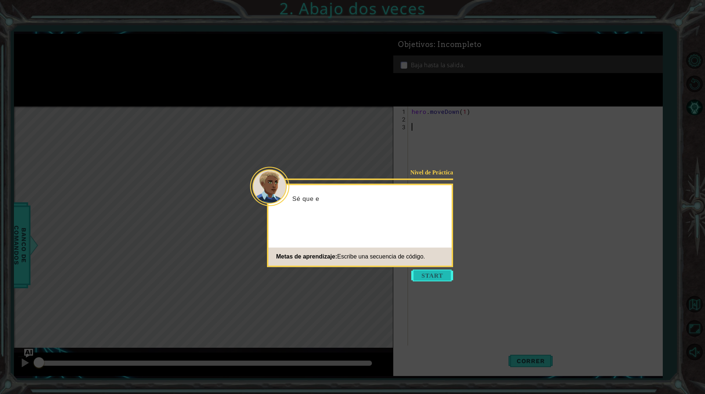
click at [439, 270] on button "Start" at bounding box center [432, 276] width 42 height 12
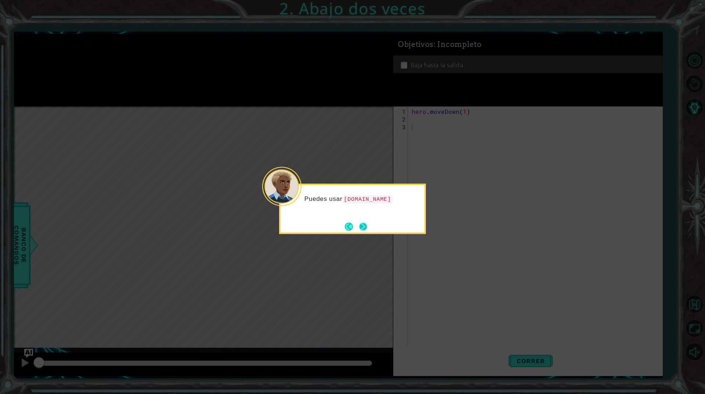
click at [360, 225] on button "Next" at bounding box center [363, 227] width 14 height 14
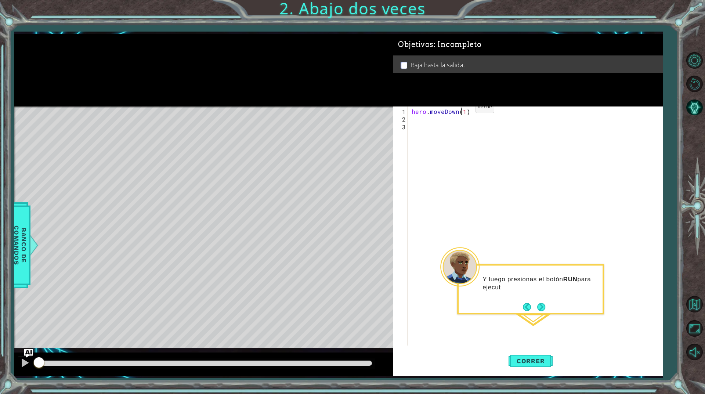
click at [463, 110] on div "hero . moveDown ( 1 )" at bounding box center [537, 235] width 254 height 255
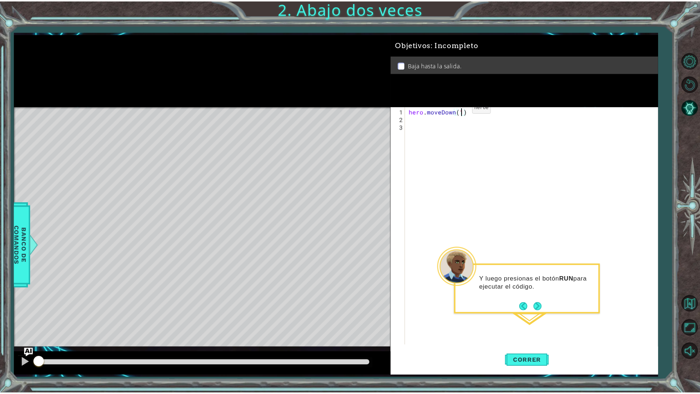
scroll to position [0, 3]
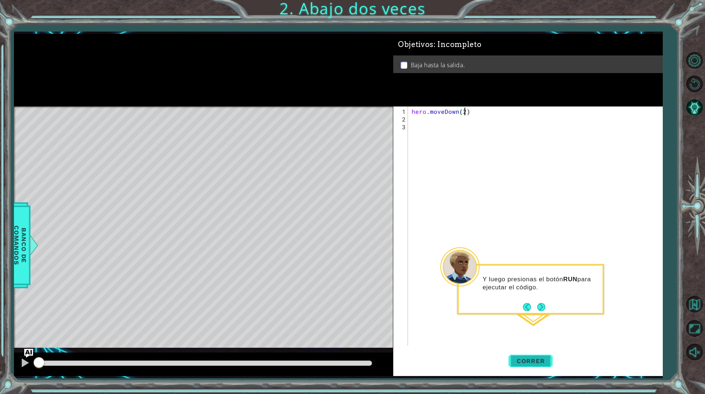
type textarea "hero.moveDown(2)"
click at [541, 352] on button "Correr" at bounding box center [531, 361] width 44 height 27
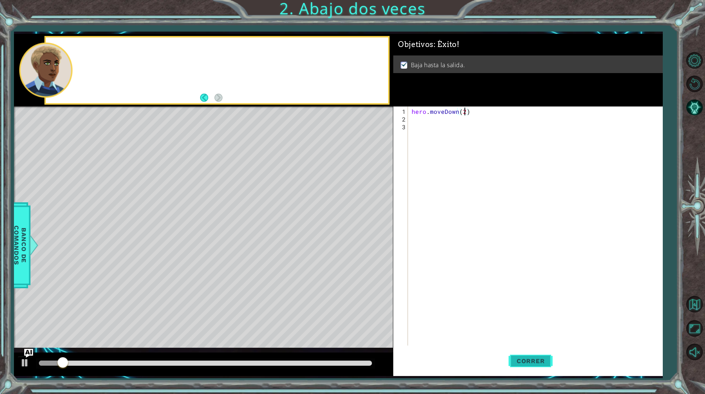
click at [540, 364] on span "Correr" at bounding box center [531, 360] width 43 height 7
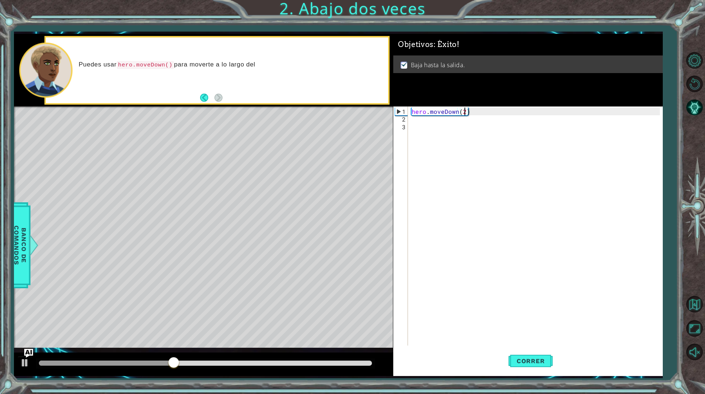
drag, startPoint x: 319, startPoint y: 368, endPoint x: 346, endPoint y: 361, distance: 28.0
click at [346, 361] on div at bounding box center [205, 364] width 339 height 10
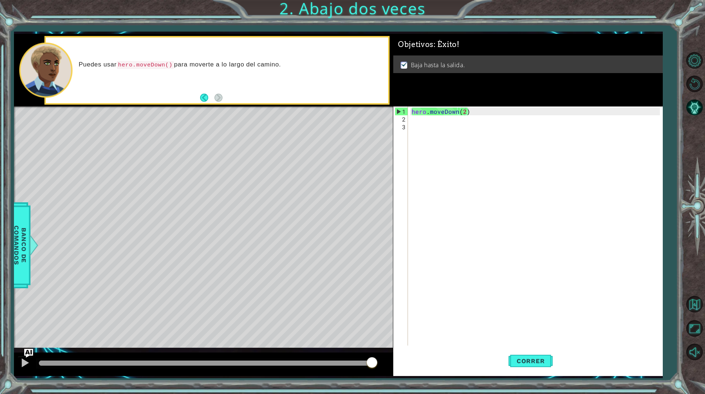
drag, startPoint x: 346, startPoint y: 361, endPoint x: 451, endPoint y: 301, distance: 121.4
click at [440, 348] on body "1 ההההההההההההההההההההההההההההההההההההההההההההההההההההההההההההההההההההההההההההה…" at bounding box center [352, 197] width 705 height 394
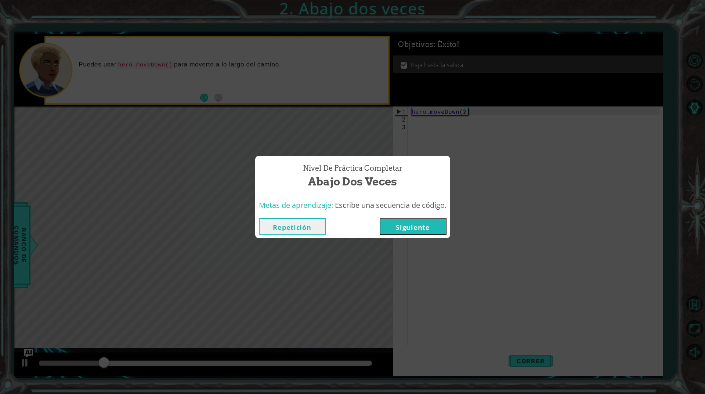
click at [430, 225] on button "Siguiente" at bounding box center [413, 226] width 67 height 17
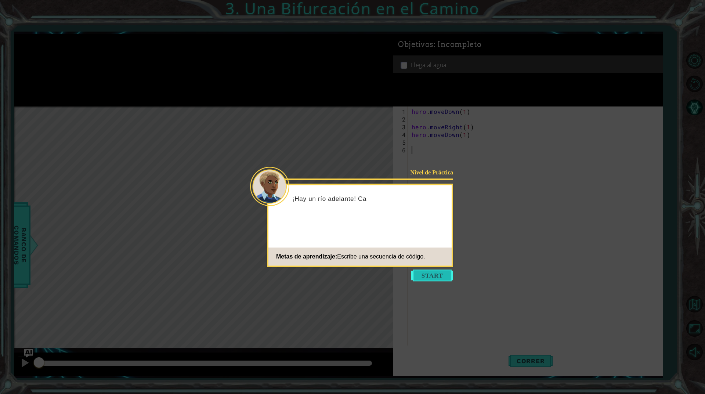
click at [447, 274] on button "Start" at bounding box center [432, 276] width 42 height 12
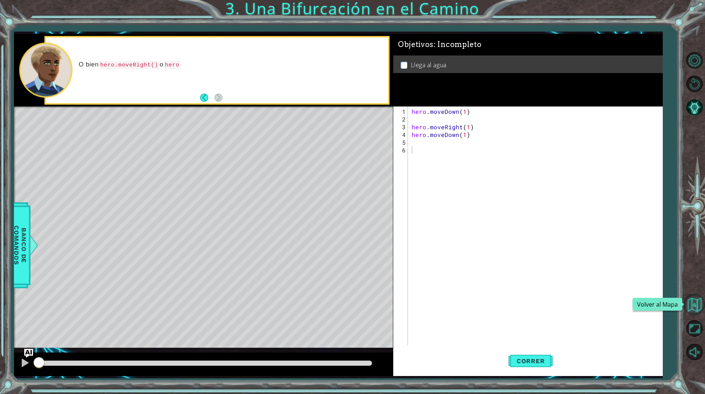
click at [690, 307] on button "Volver al Mapa" at bounding box center [694, 304] width 21 height 21
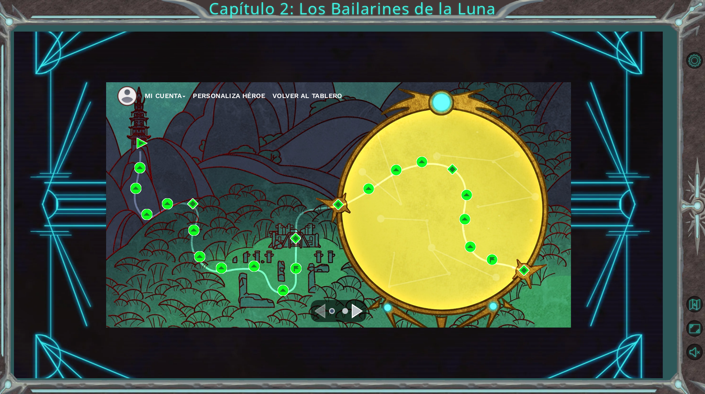
click at [355, 309] on div "Navigate to the next page" at bounding box center [357, 311] width 11 height 15
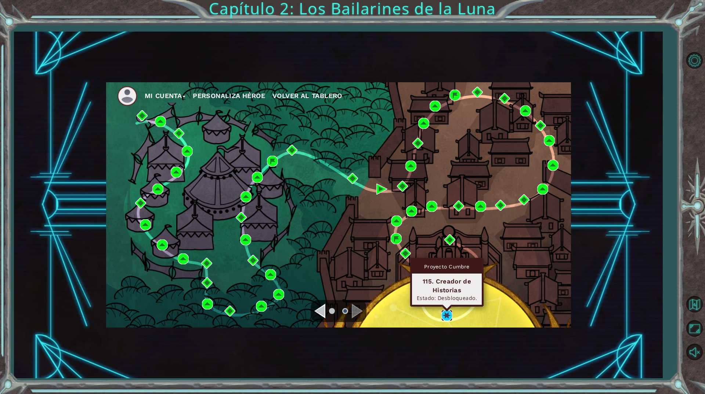
click at [446, 314] on img at bounding box center [447, 315] width 11 height 11
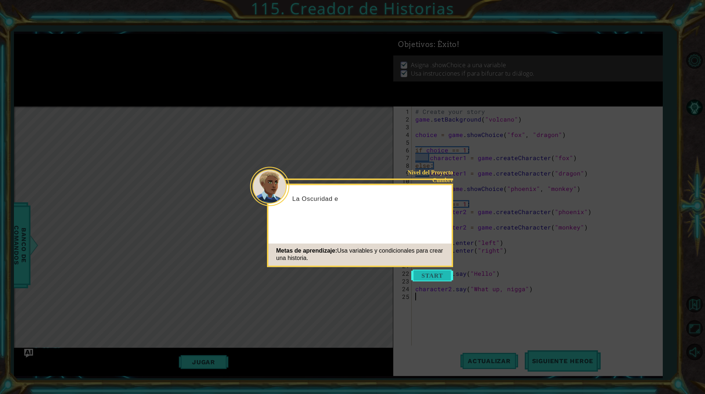
click at [435, 278] on button "Start" at bounding box center [432, 276] width 42 height 12
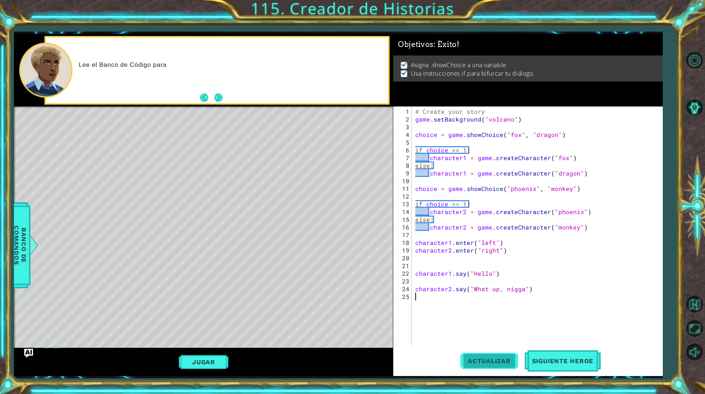
click at [495, 364] on span "Actualizar" at bounding box center [490, 360] width 58 height 7
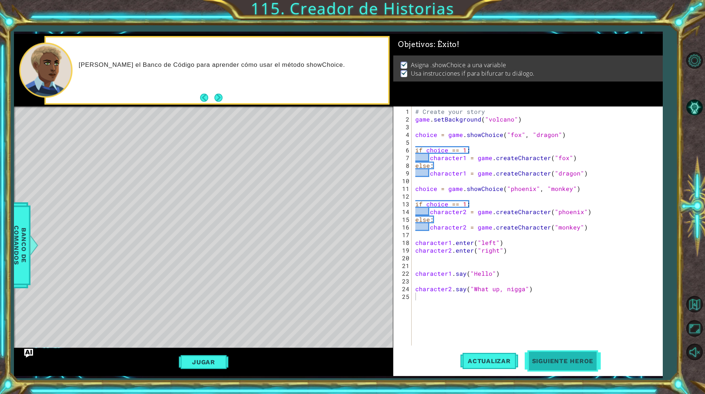
click at [551, 368] on button "Siguiente Heroe" at bounding box center [563, 361] width 76 height 27
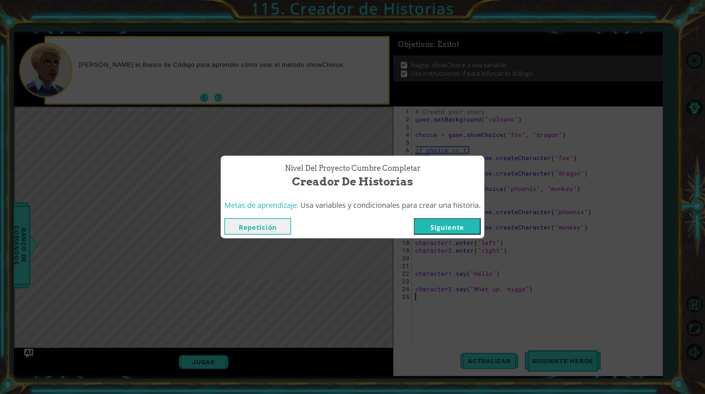
click at [470, 225] on button "Siguiente" at bounding box center [447, 226] width 67 height 17
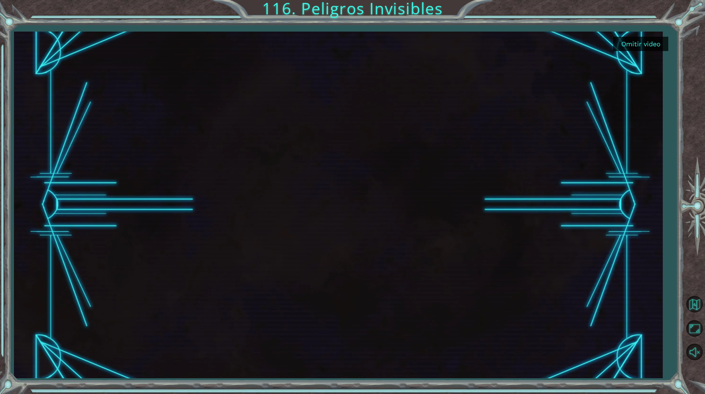
click at [646, 41] on button "Omitir video" at bounding box center [640, 44] width 55 height 14
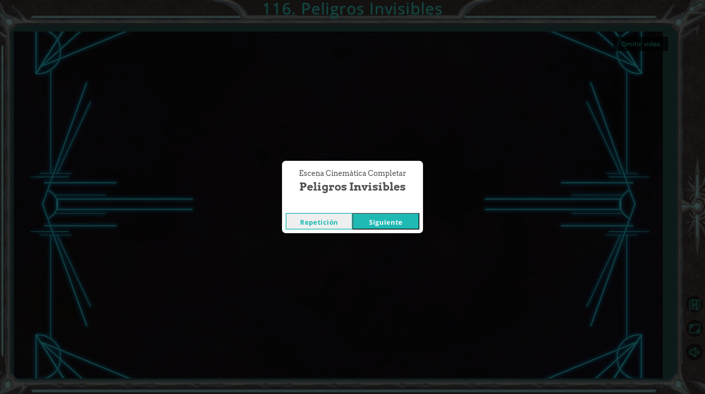
click button "Siguiente" at bounding box center [386, 221] width 67 height 17
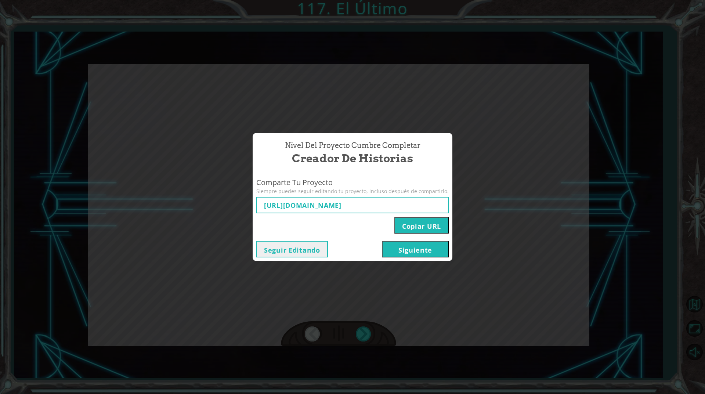
type input "[URL][DOMAIN_NAME]"
click at [430, 250] on button "Siguiente" at bounding box center [415, 249] width 67 height 17
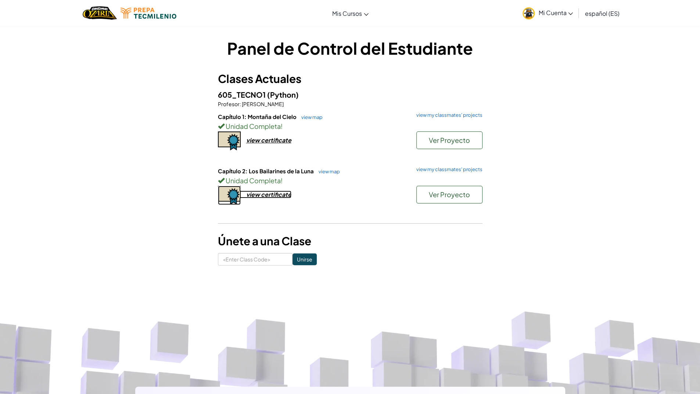
click at [272, 191] on div "view certificate" at bounding box center [268, 195] width 45 height 8
